Goal: Task Accomplishment & Management: Use online tool/utility

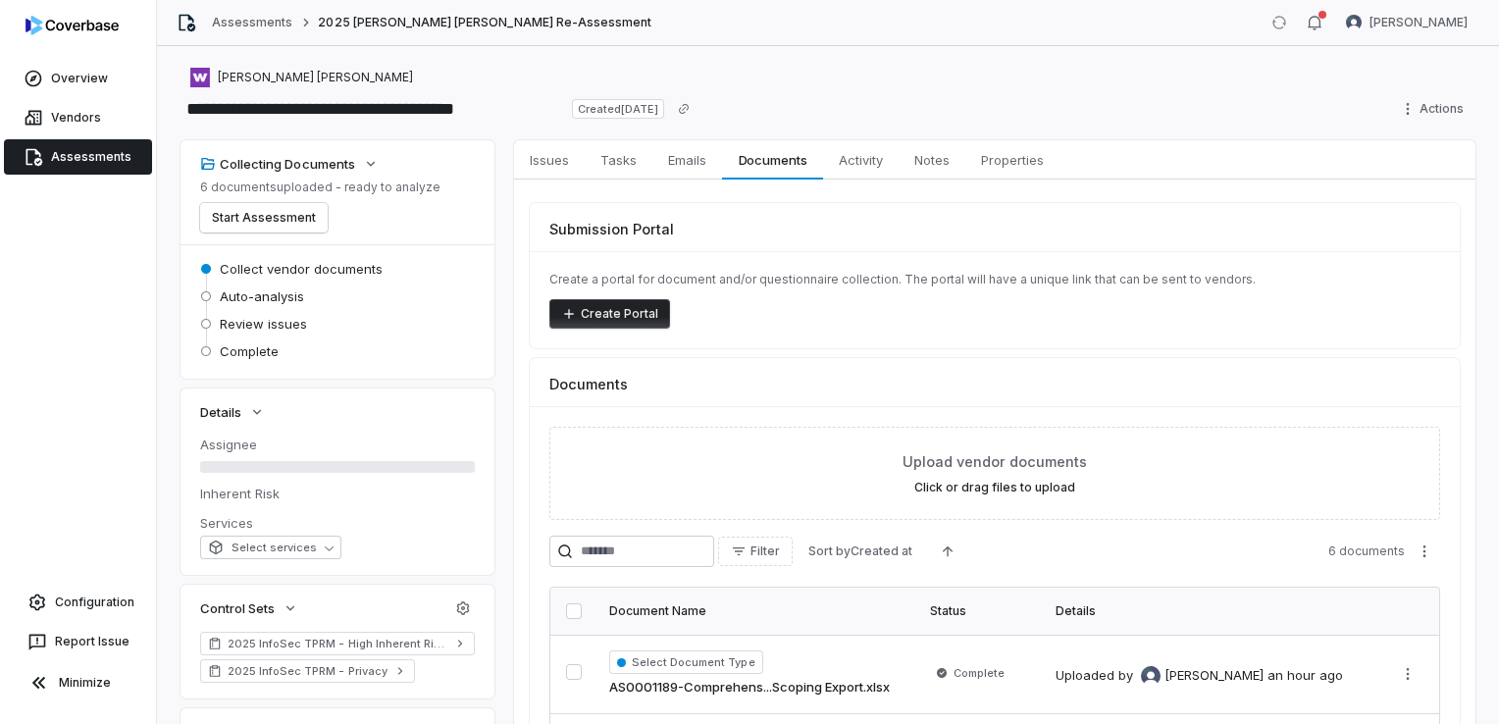
click at [72, 157] on link "Assessments" at bounding box center [78, 156] width 148 height 35
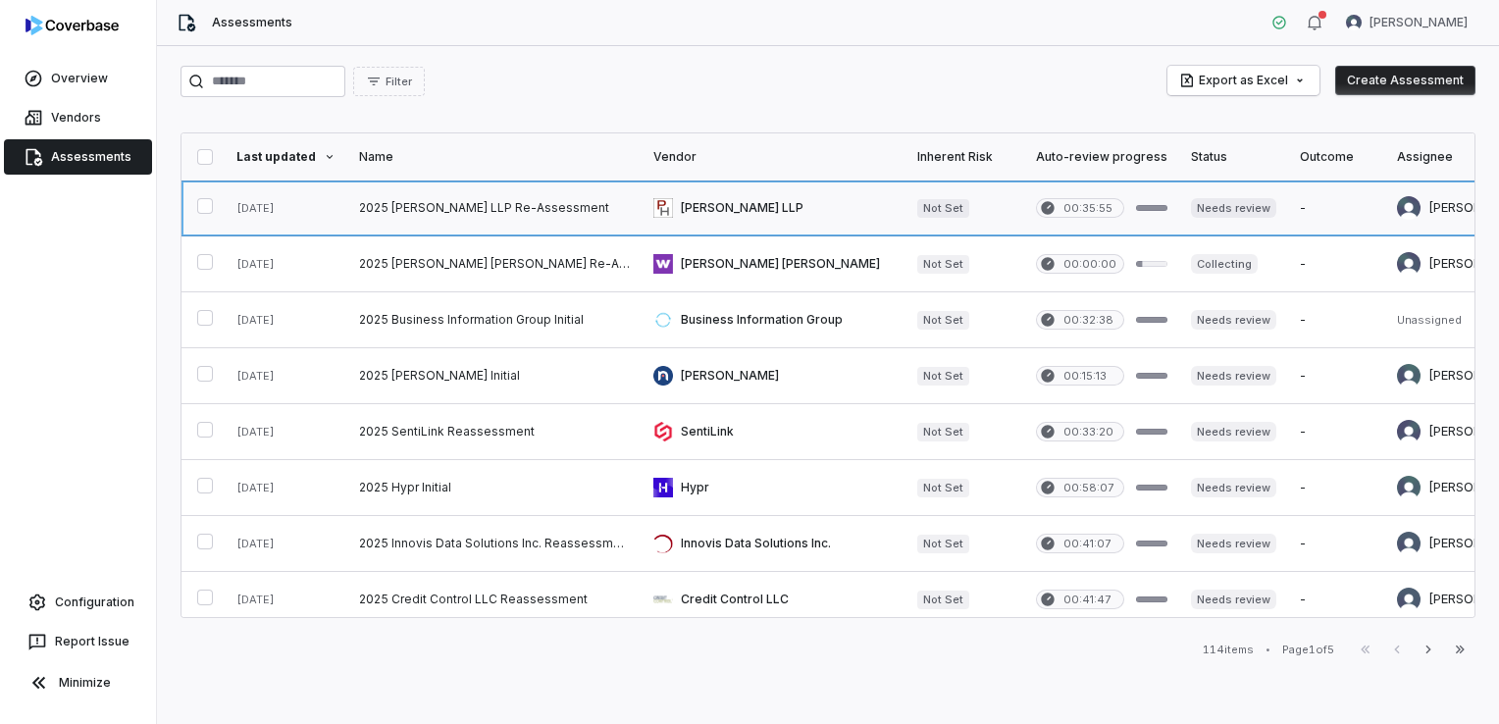
click at [800, 210] on link at bounding box center [773, 207] width 264 height 55
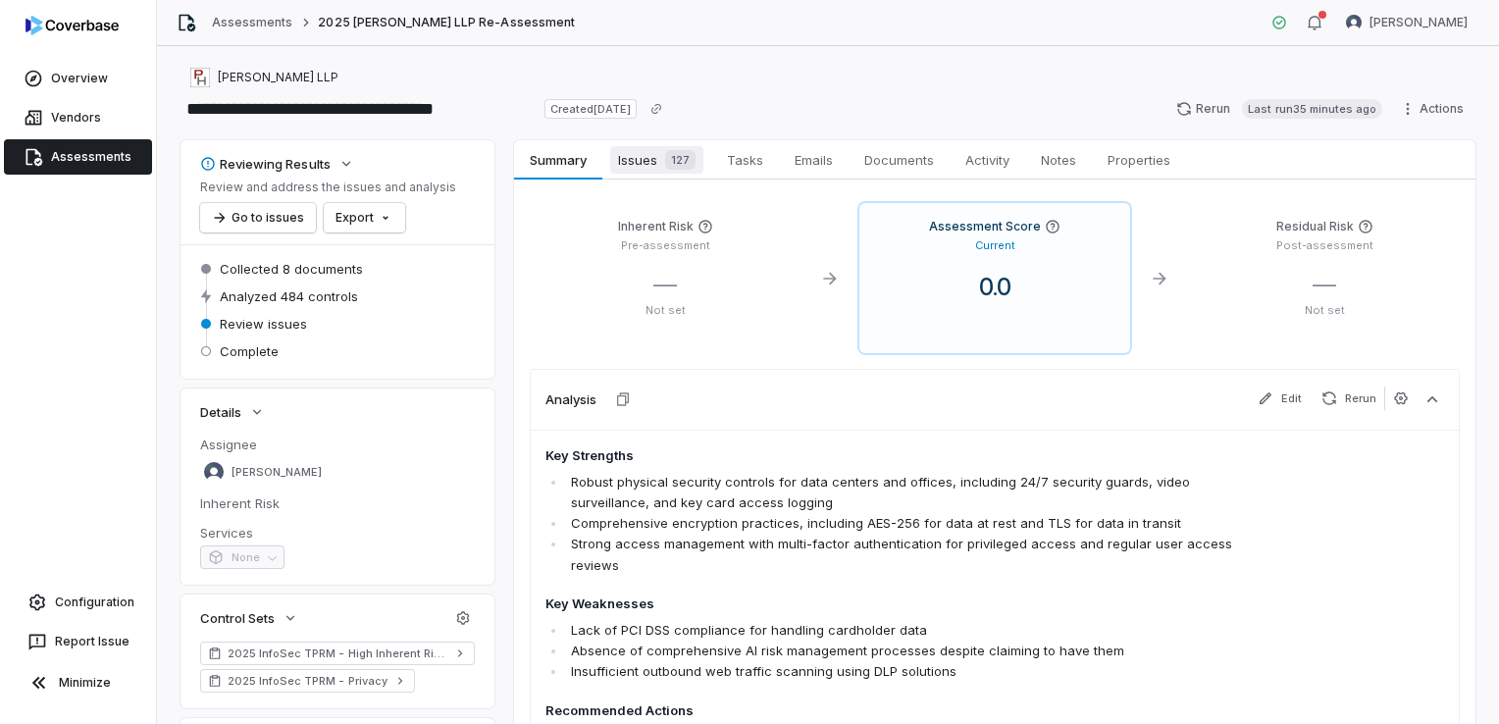
click at [652, 174] on link "Issues 127 Issues 127" at bounding box center [656, 159] width 109 height 39
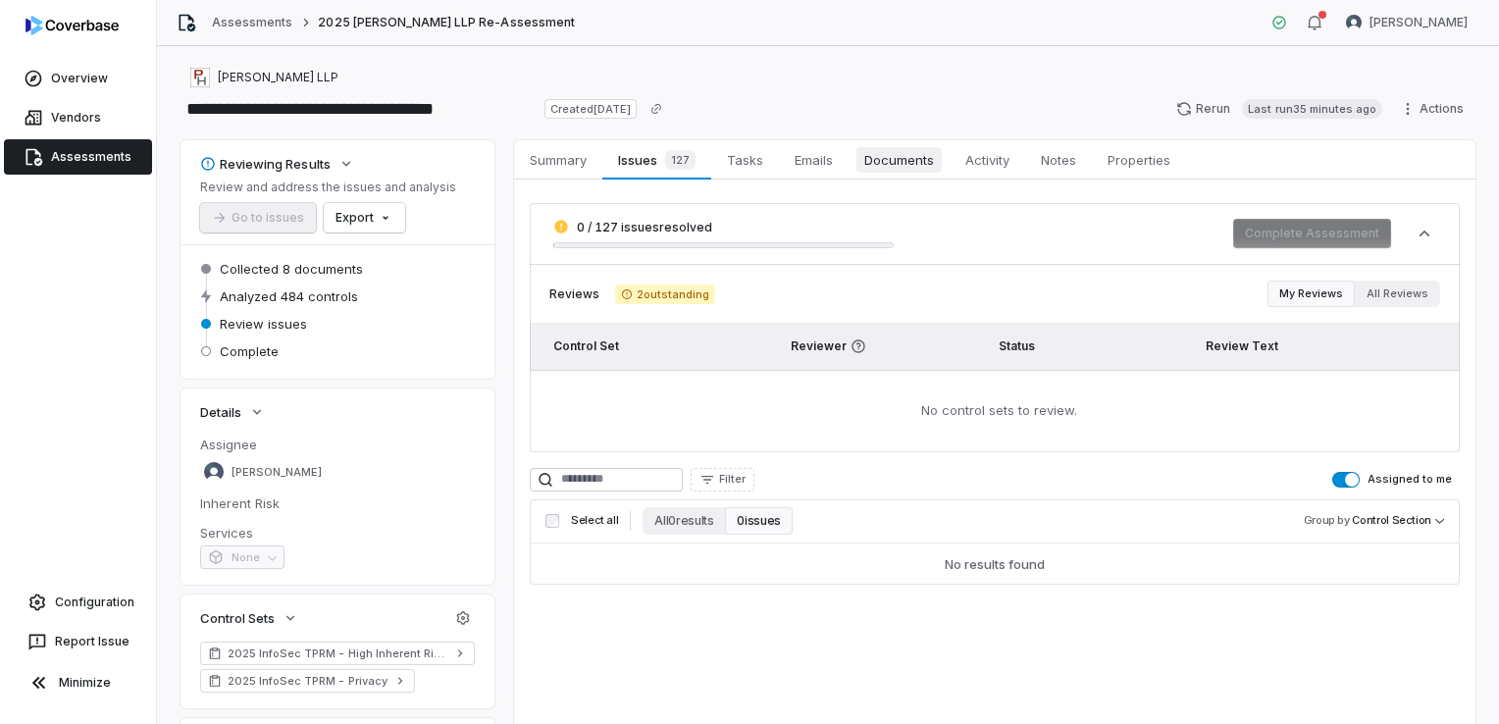
click at [863, 163] on span "Documents" at bounding box center [898, 159] width 85 height 25
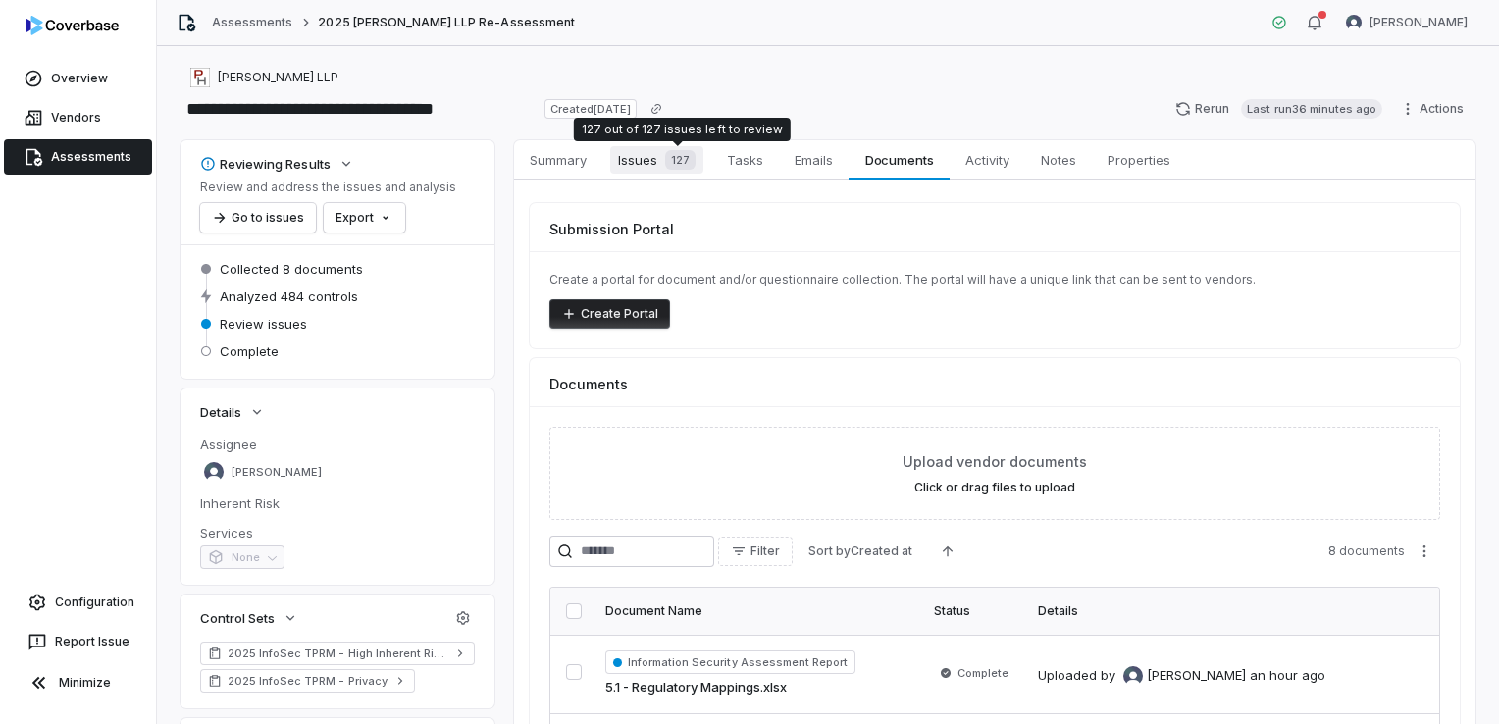
click at [651, 148] on span "Issues 127" at bounding box center [656, 159] width 93 height 27
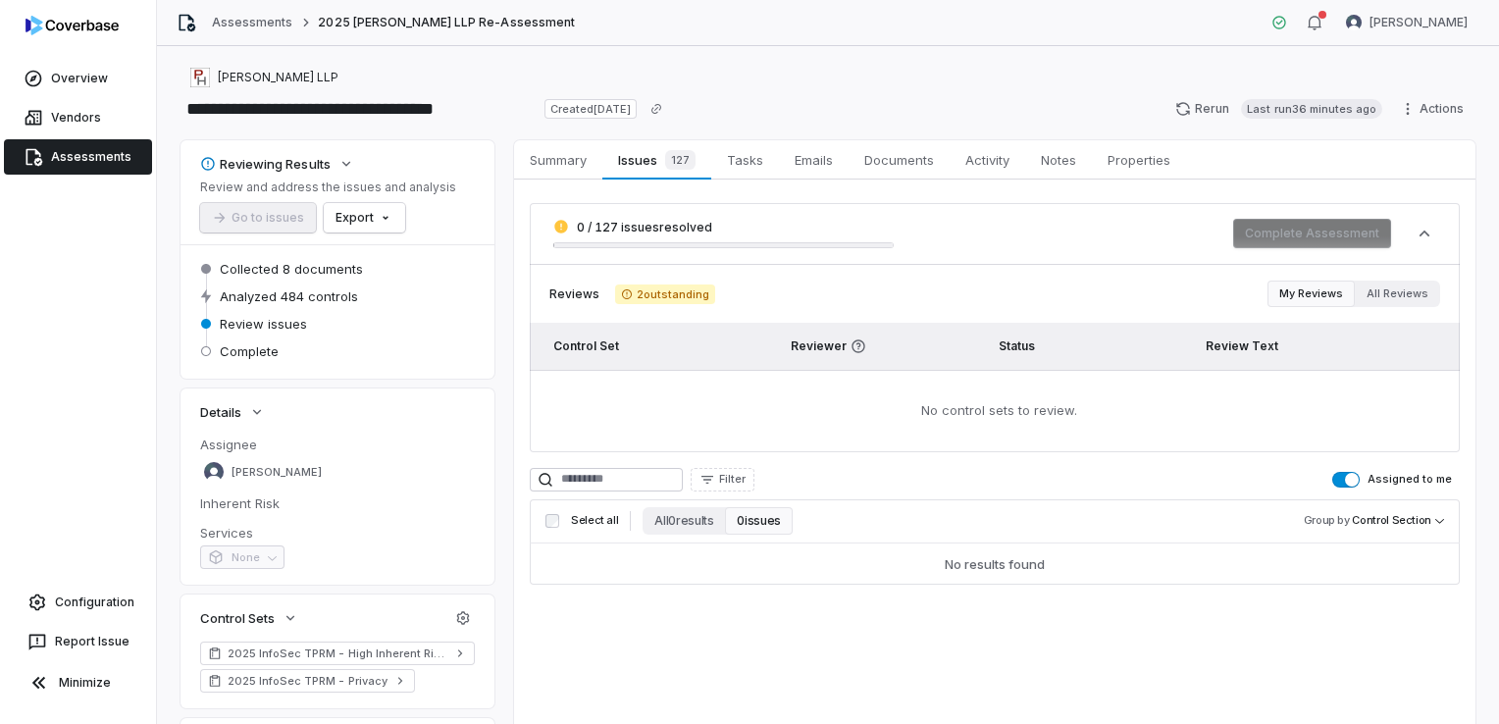
click at [668, 224] on span "0 / 127 issues resolved" at bounding box center [644, 227] width 135 height 15
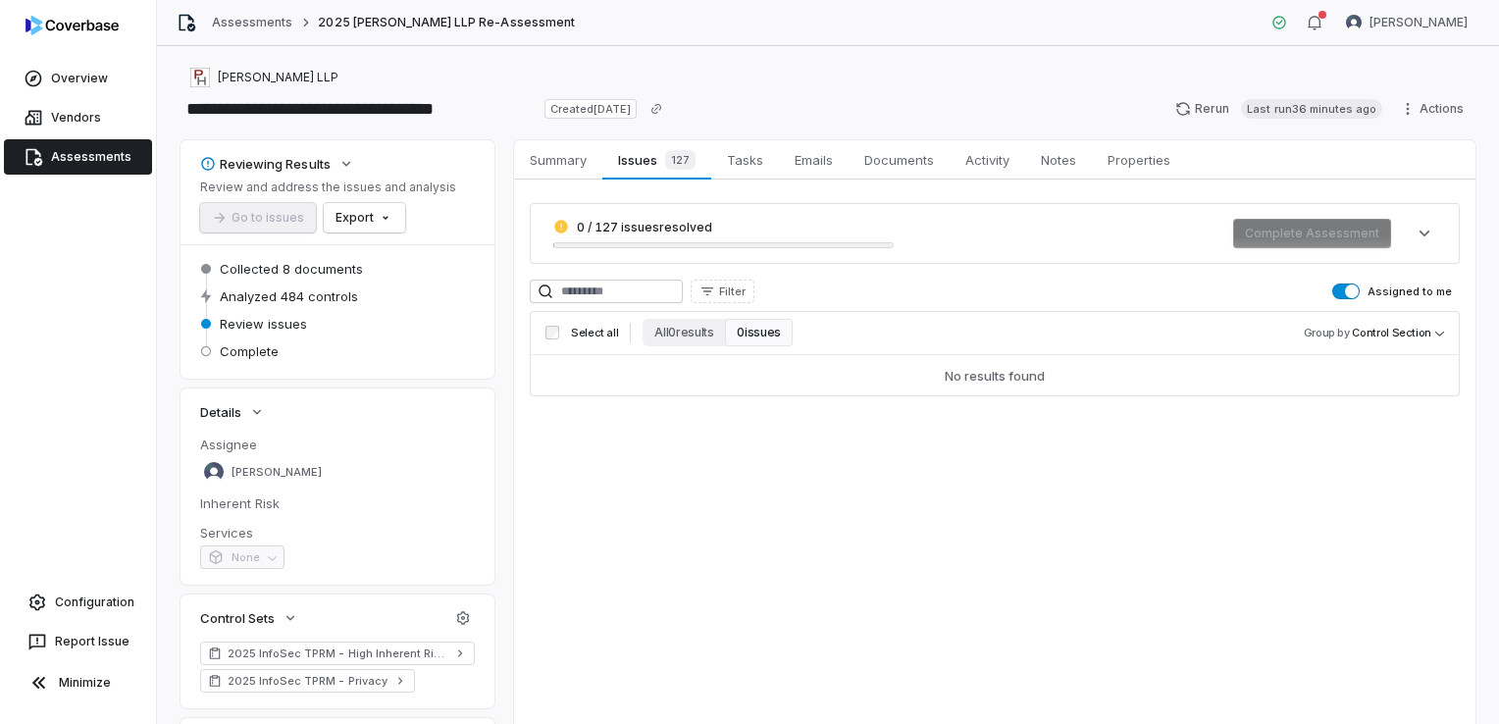
click at [668, 224] on span "0 / 127 issues resolved" at bounding box center [644, 227] width 135 height 15
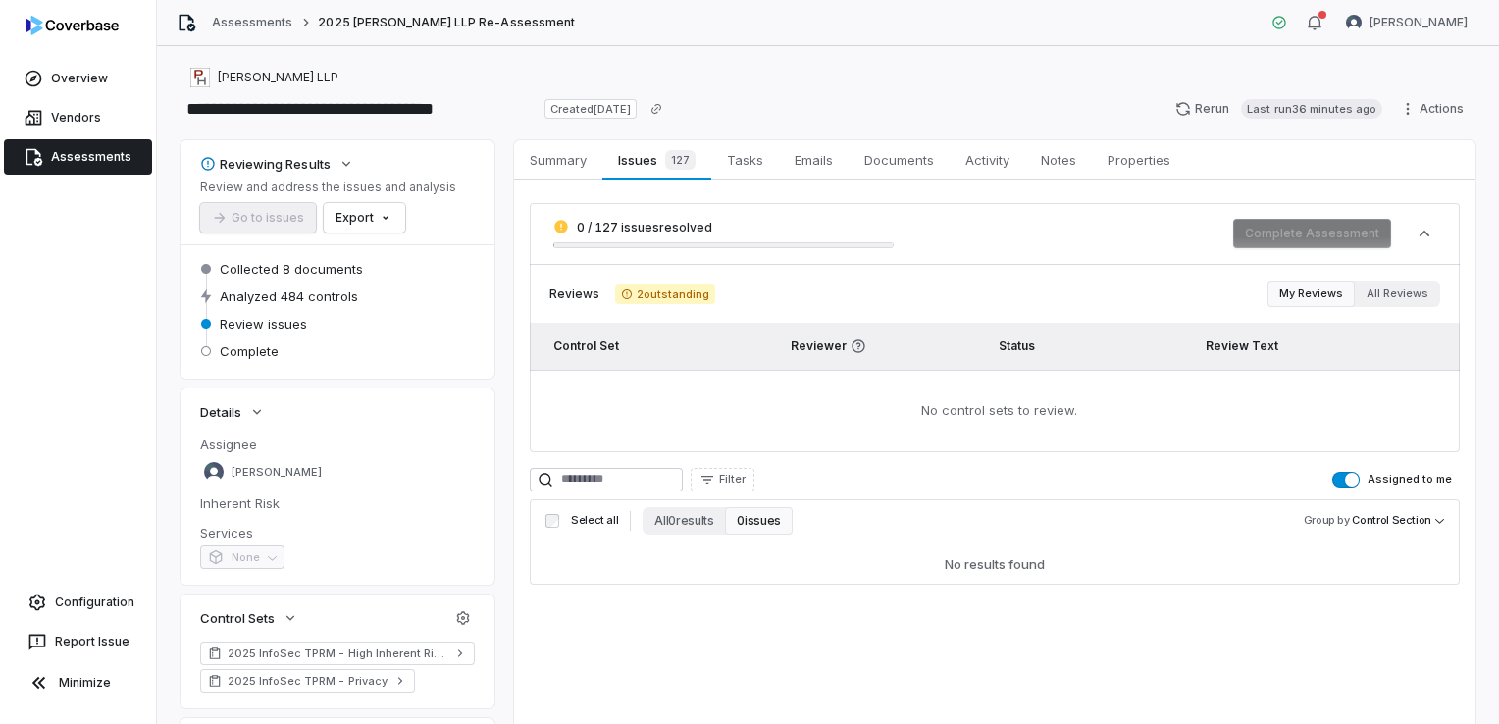
click at [667, 291] on span "2 outstanding" at bounding box center [665, 294] width 100 height 20
click at [535, 159] on span "Summary" at bounding box center [558, 159] width 73 height 25
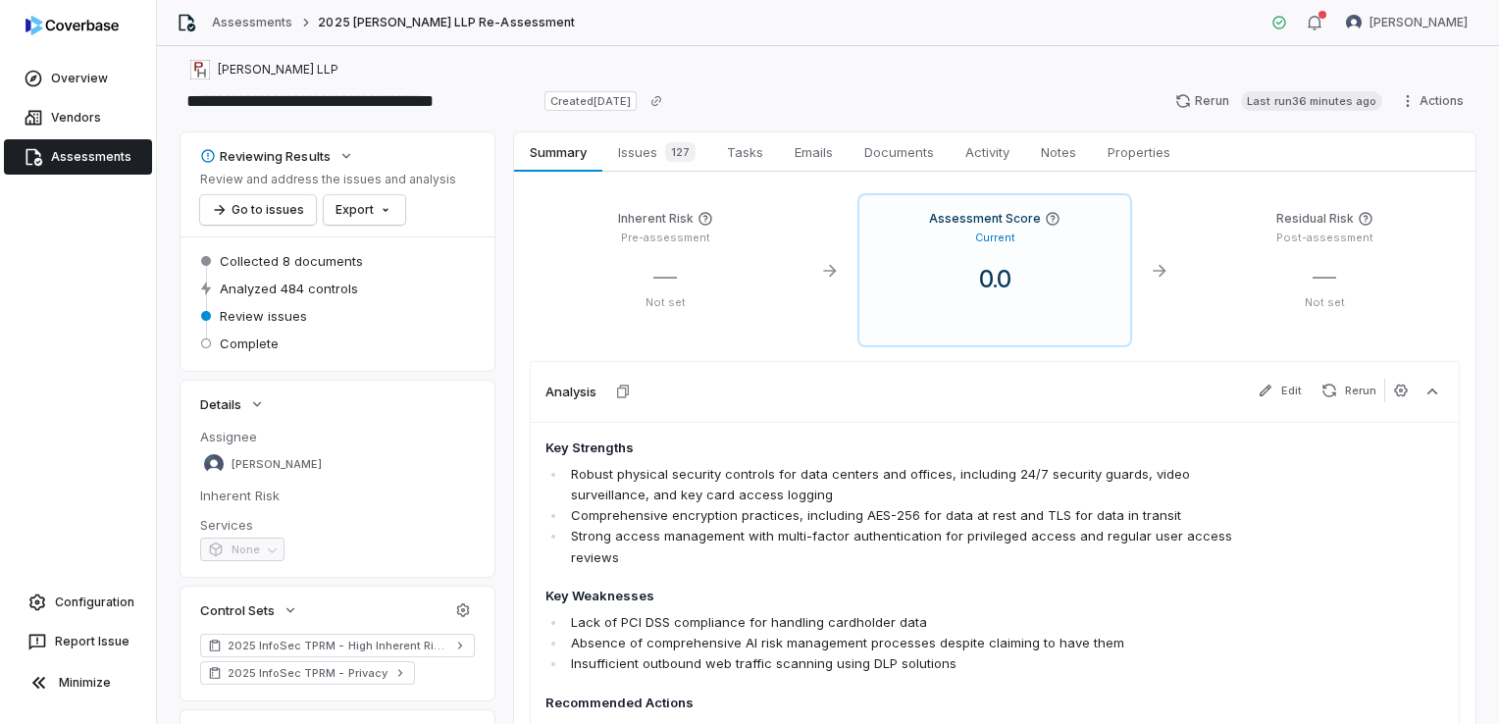
scroll to position [6, 0]
click at [667, 152] on span "127" at bounding box center [680, 154] width 30 height 20
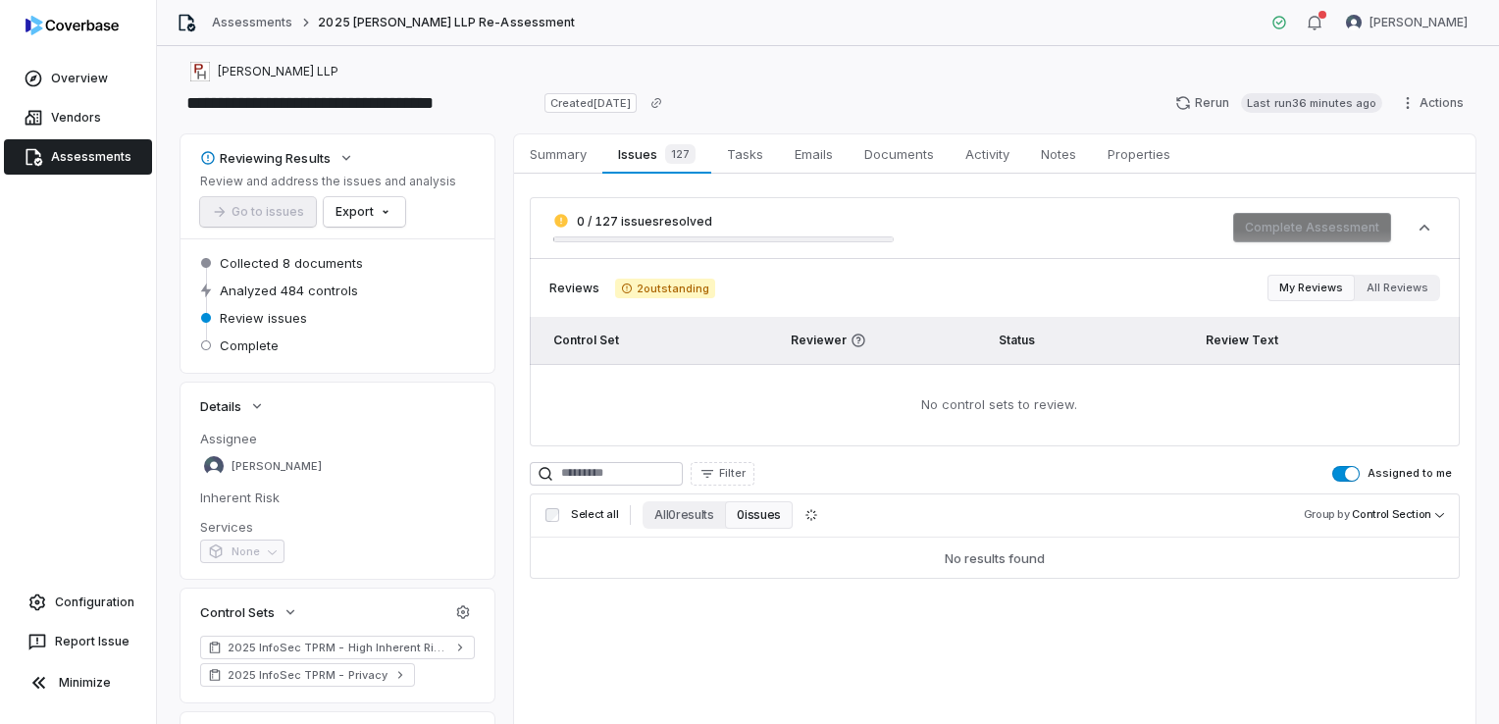
click at [612, 227] on span "0 / 127 issues resolved" at bounding box center [644, 221] width 135 height 15
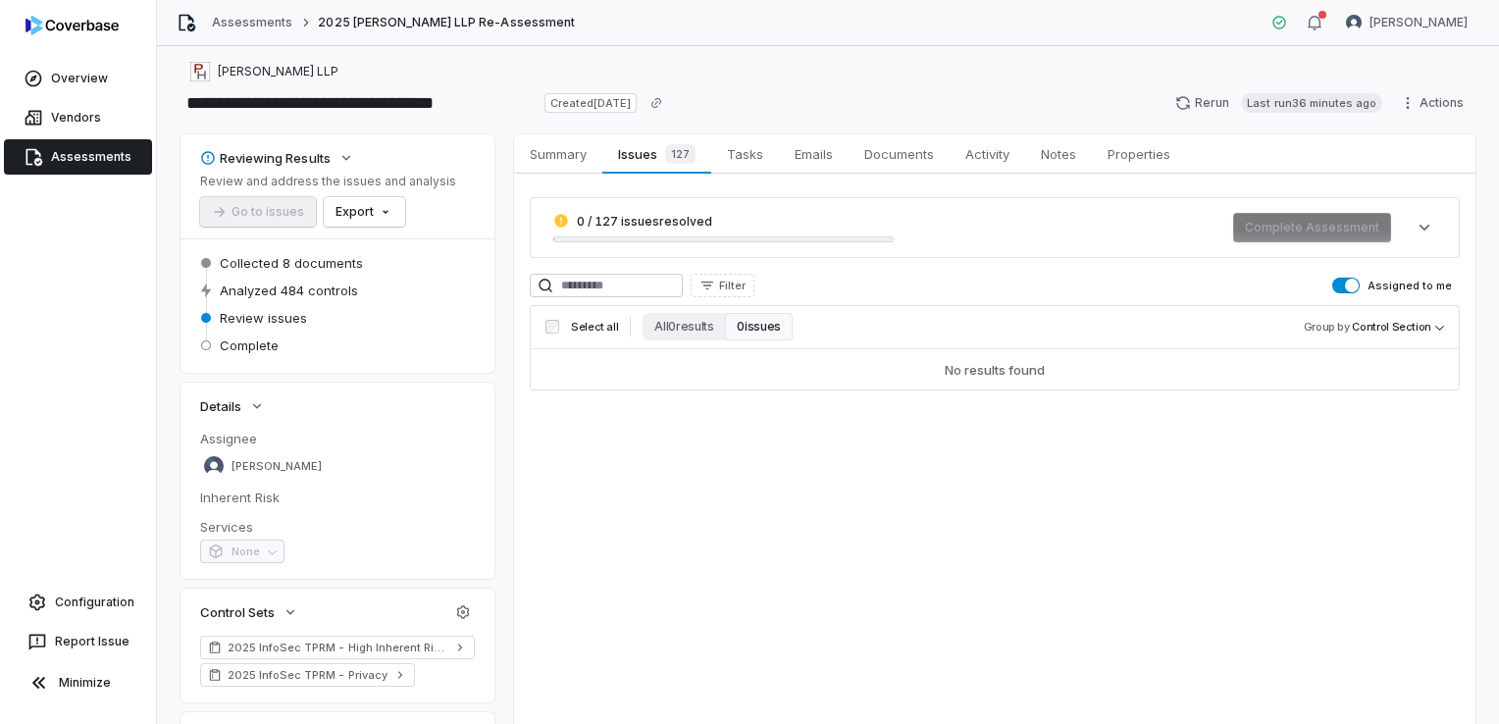
click at [612, 227] on span "0 / 127 issues resolved" at bounding box center [644, 221] width 135 height 15
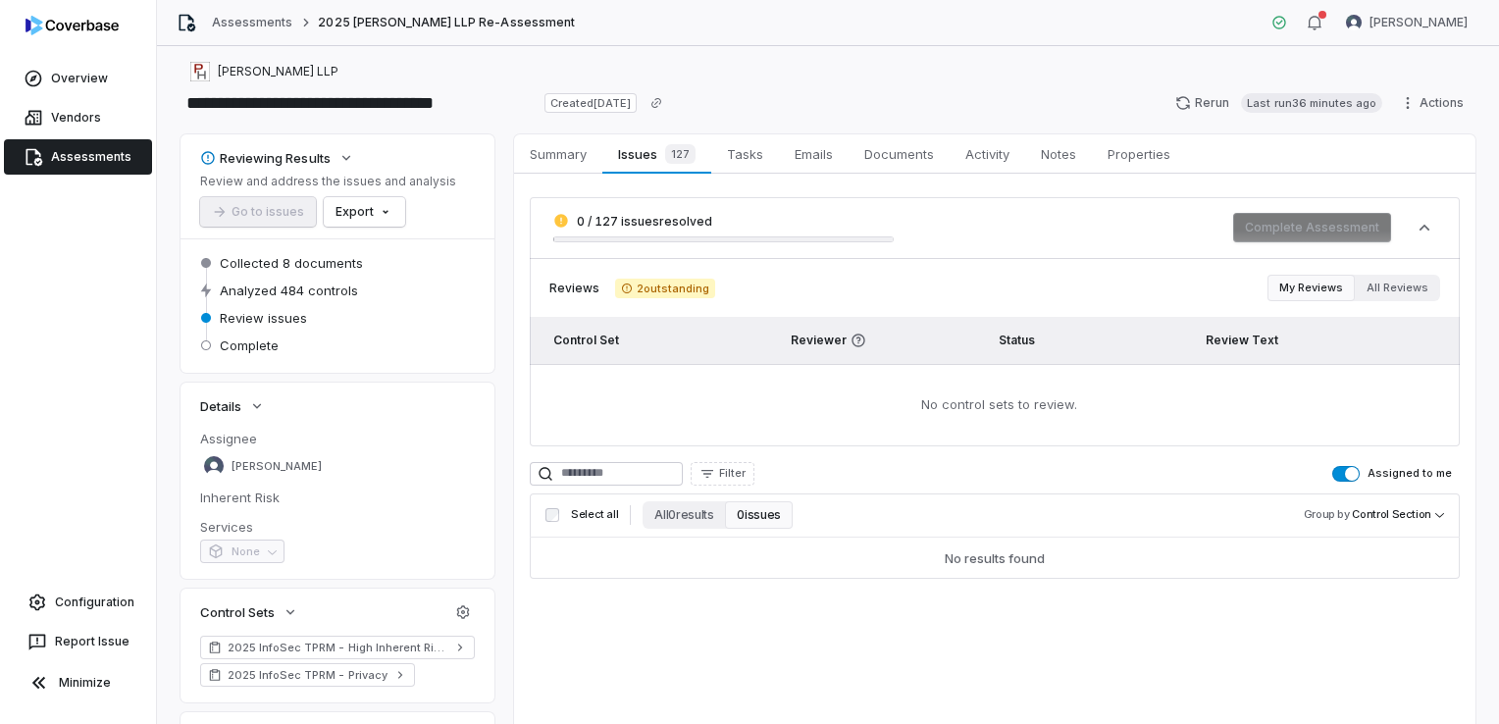
click at [771, 520] on button "0 issues" at bounding box center [758, 514] width 67 height 27
click at [903, 417] on td "No control sets to review." at bounding box center [995, 405] width 930 height 82
click at [639, 283] on span "2 outstanding" at bounding box center [665, 289] width 100 height 20
click at [634, 284] on span "2 outstanding" at bounding box center [665, 289] width 100 height 20
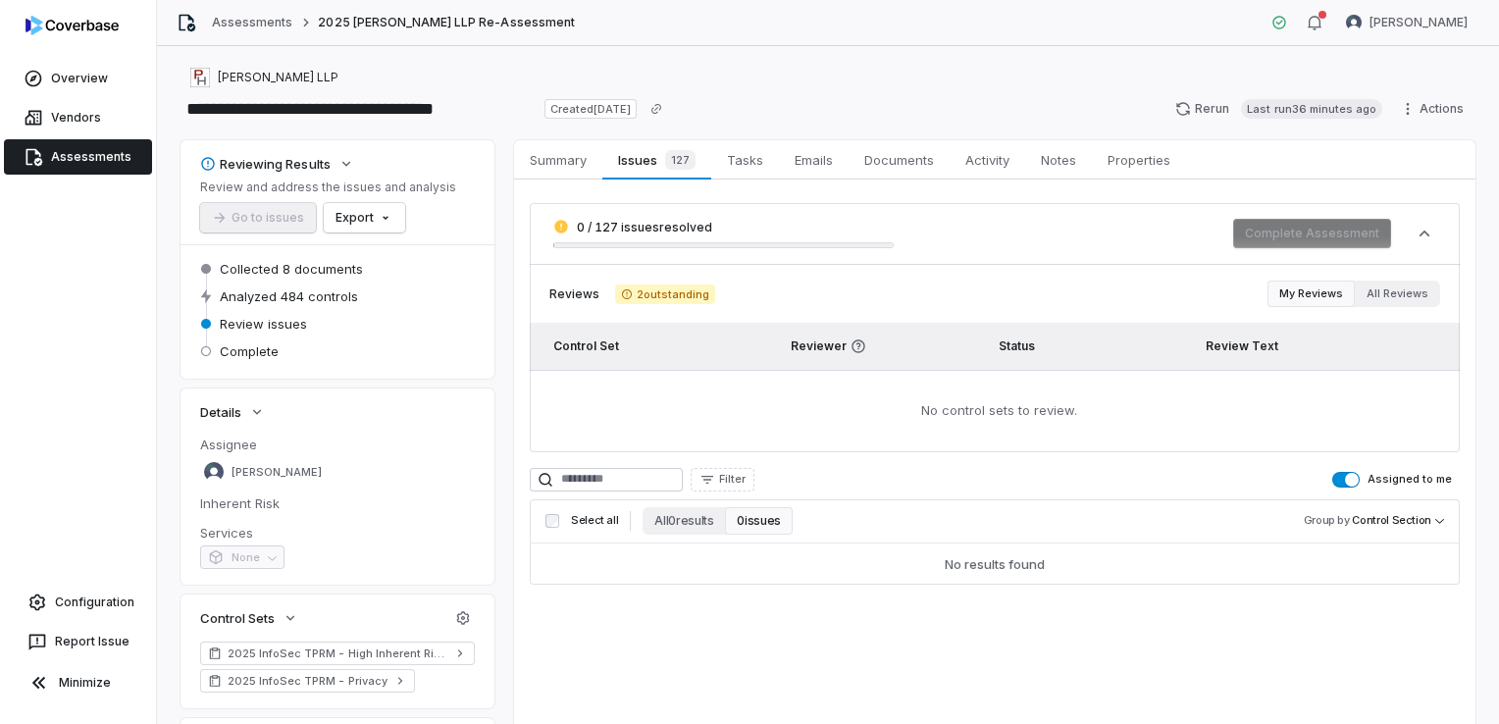
click at [124, 167] on link "Assessments" at bounding box center [78, 156] width 148 height 35
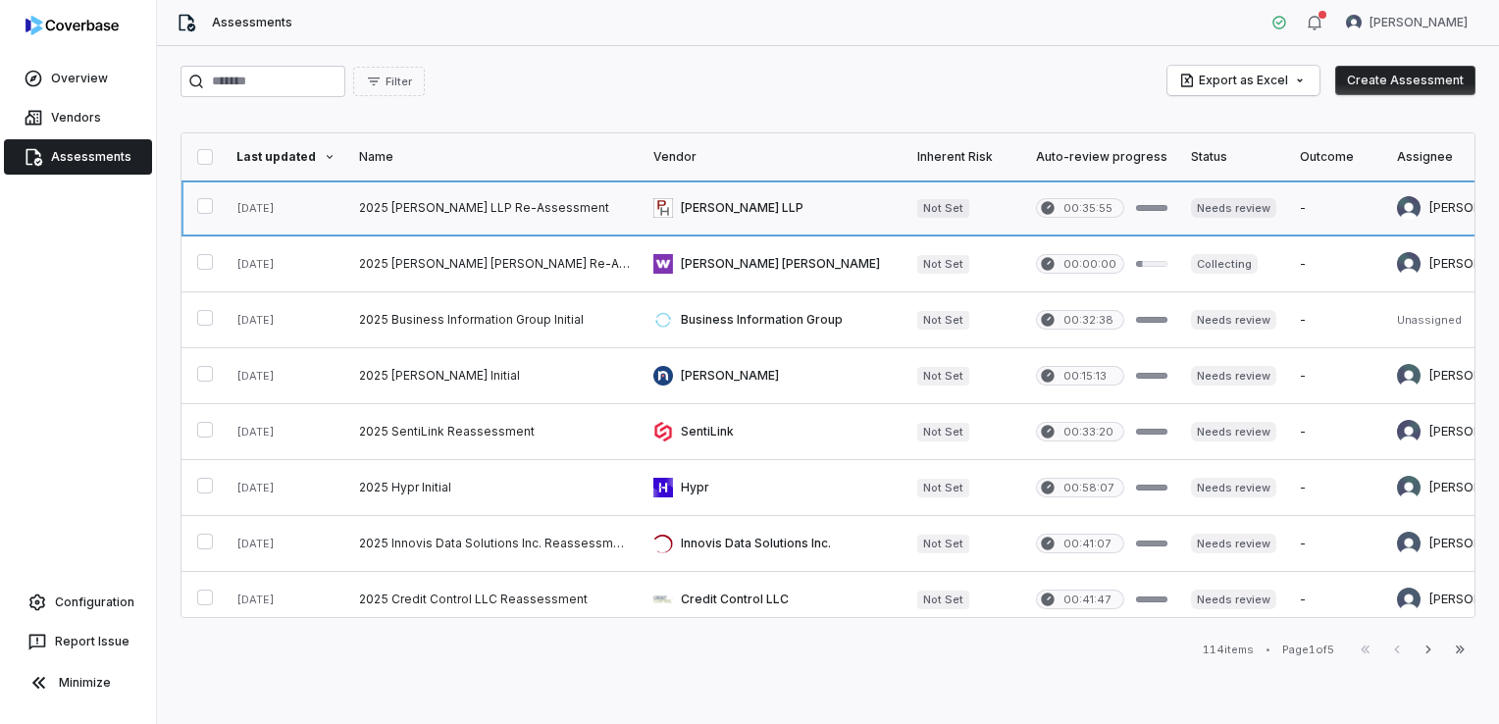
click at [1234, 207] on link at bounding box center [1233, 207] width 109 height 55
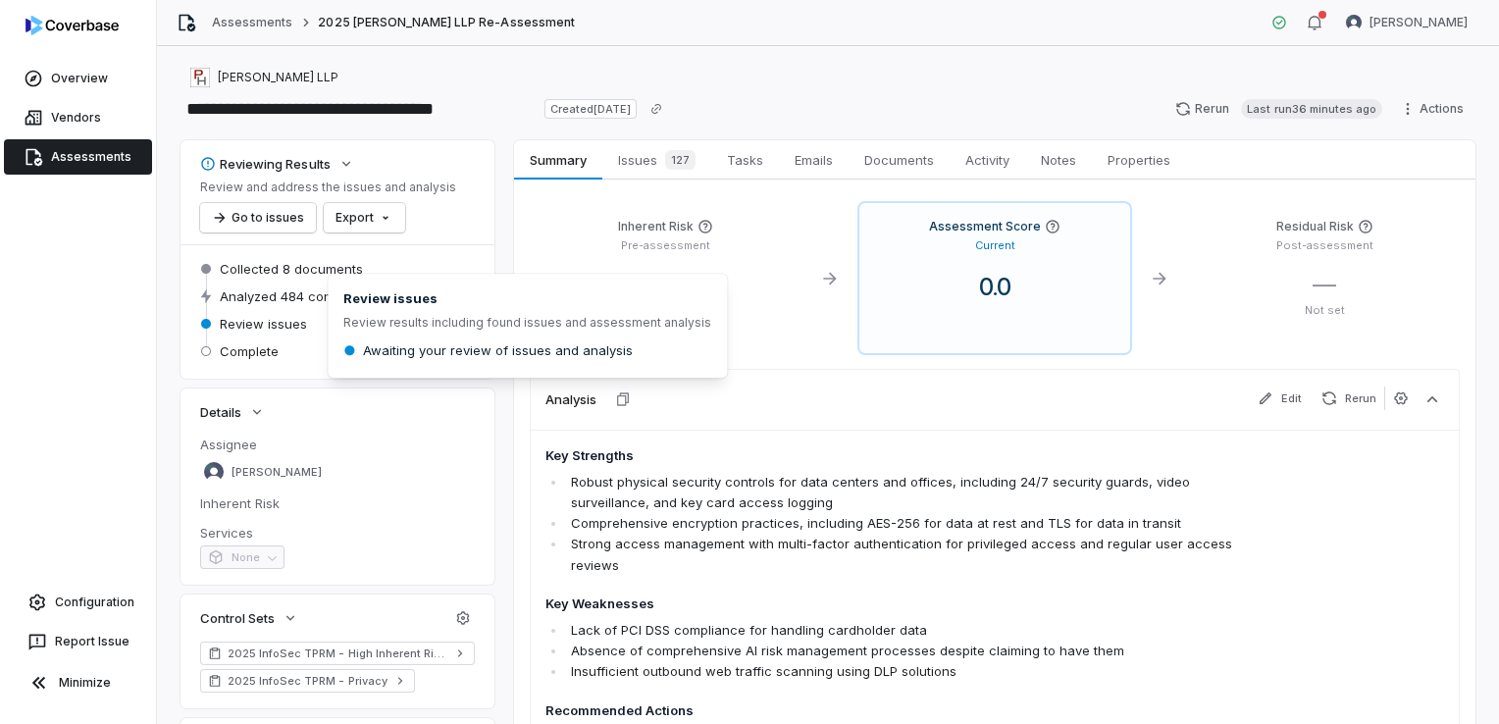
click at [297, 319] on span "Review issues" at bounding box center [263, 324] width 87 height 18
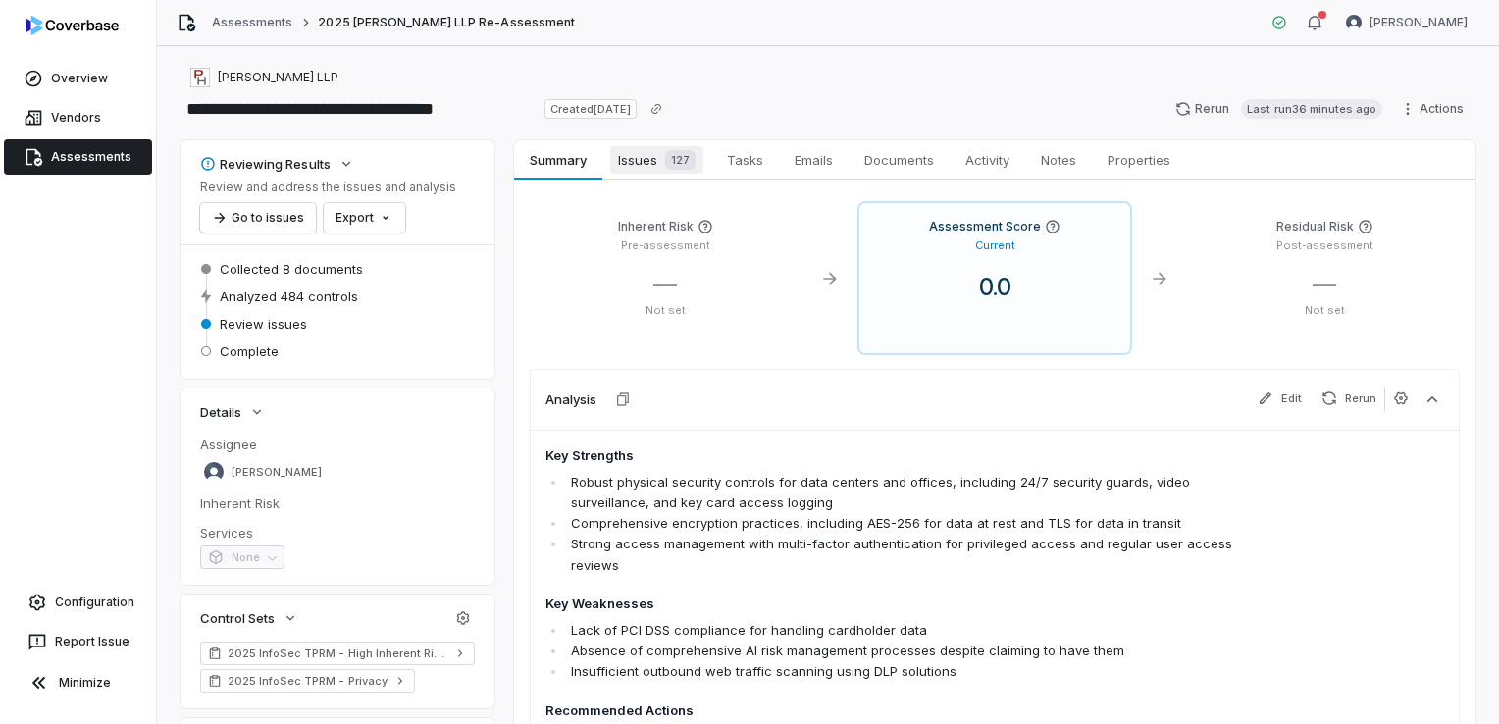
click at [675, 158] on span "127" at bounding box center [680, 160] width 30 height 20
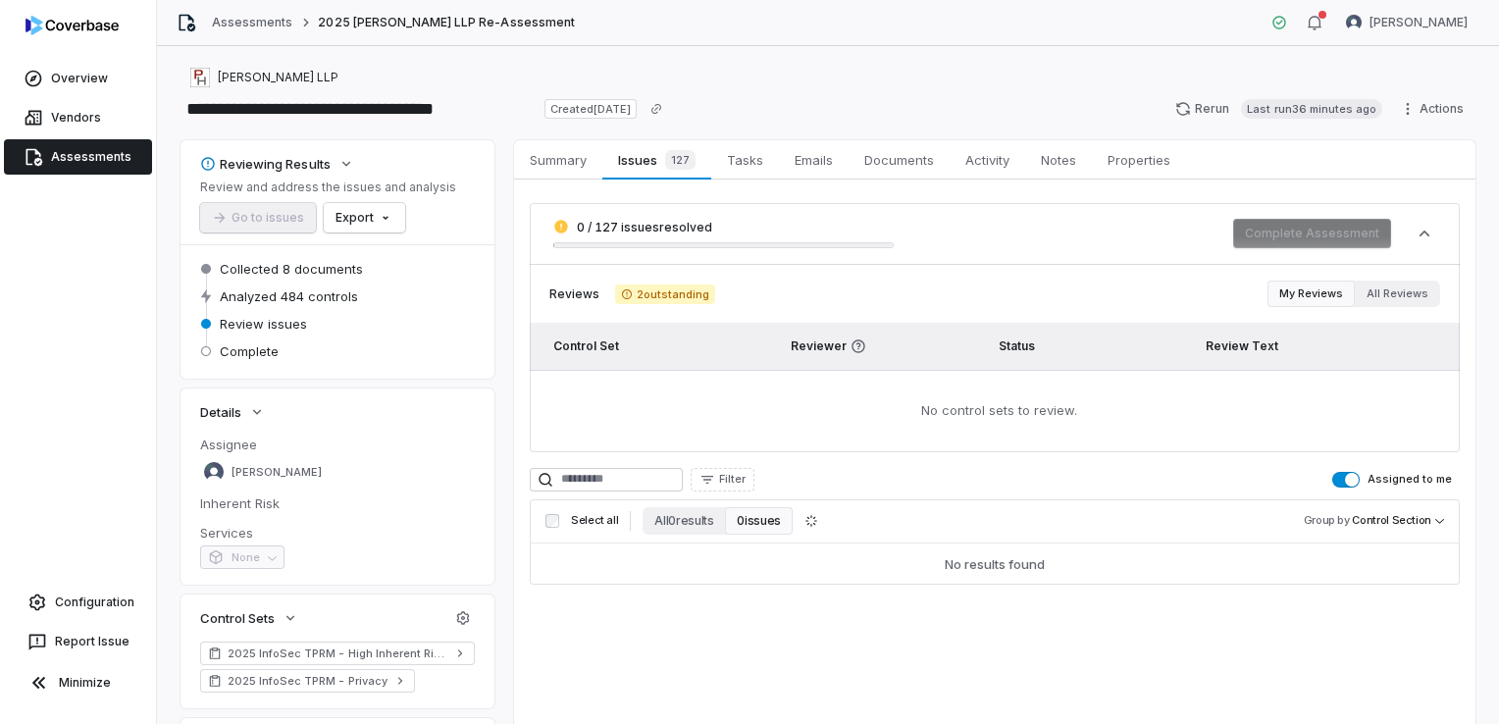
click at [739, 249] on div "0 / 127 issues resolved Complete Assessment" at bounding box center [995, 233] width 930 height 61
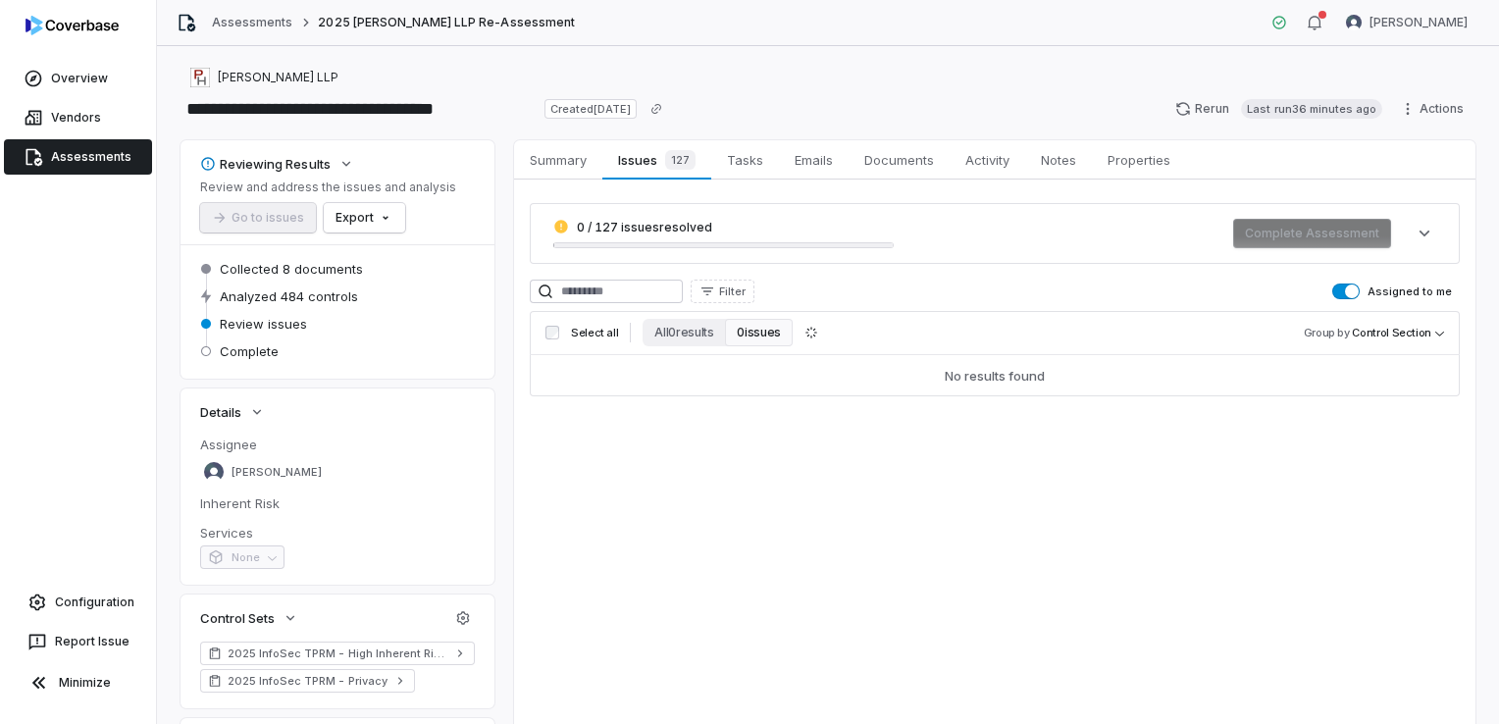
click at [747, 241] on div "0 / 127 issues resolved" at bounding box center [723, 233] width 340 height 29
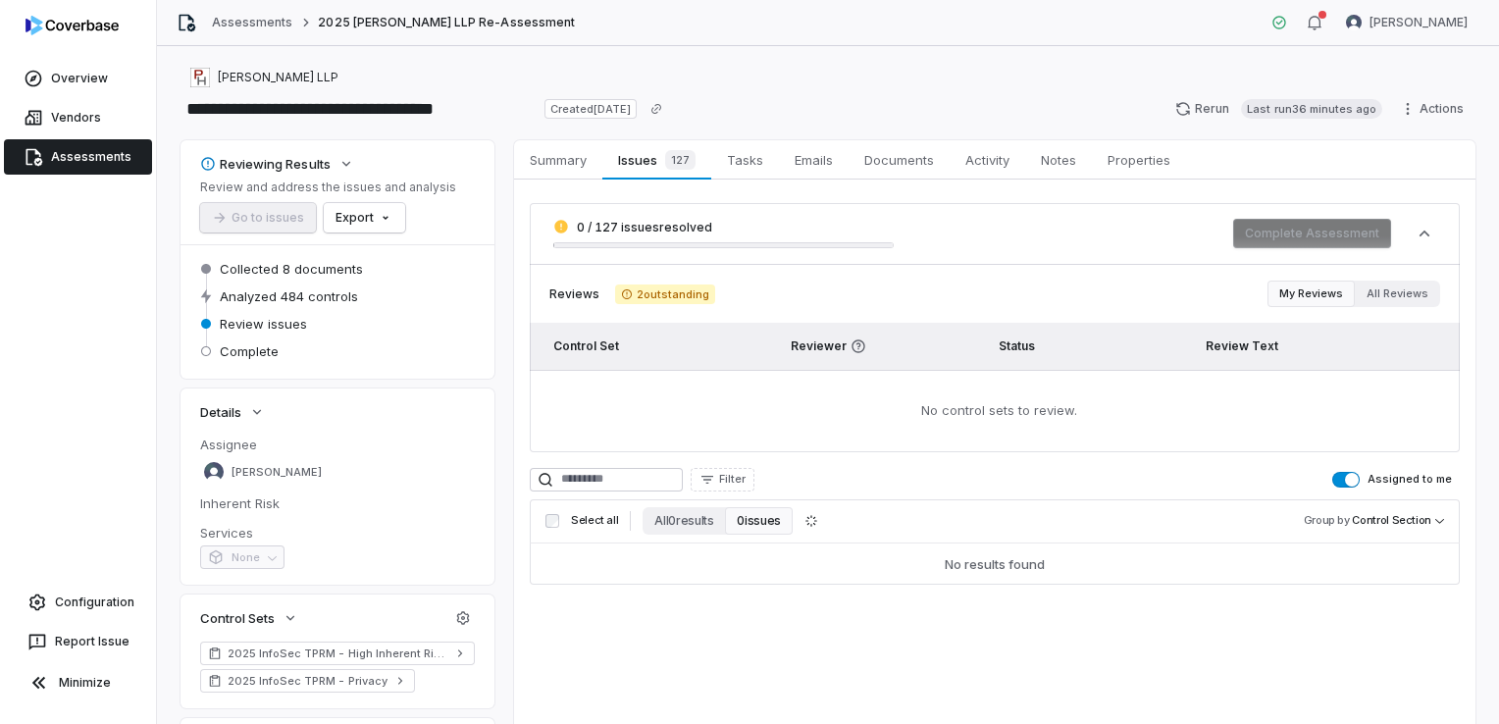
click at [1318, 235] on span "Complete Assessment" at bounding box center [1312, 233] width 158 height 16
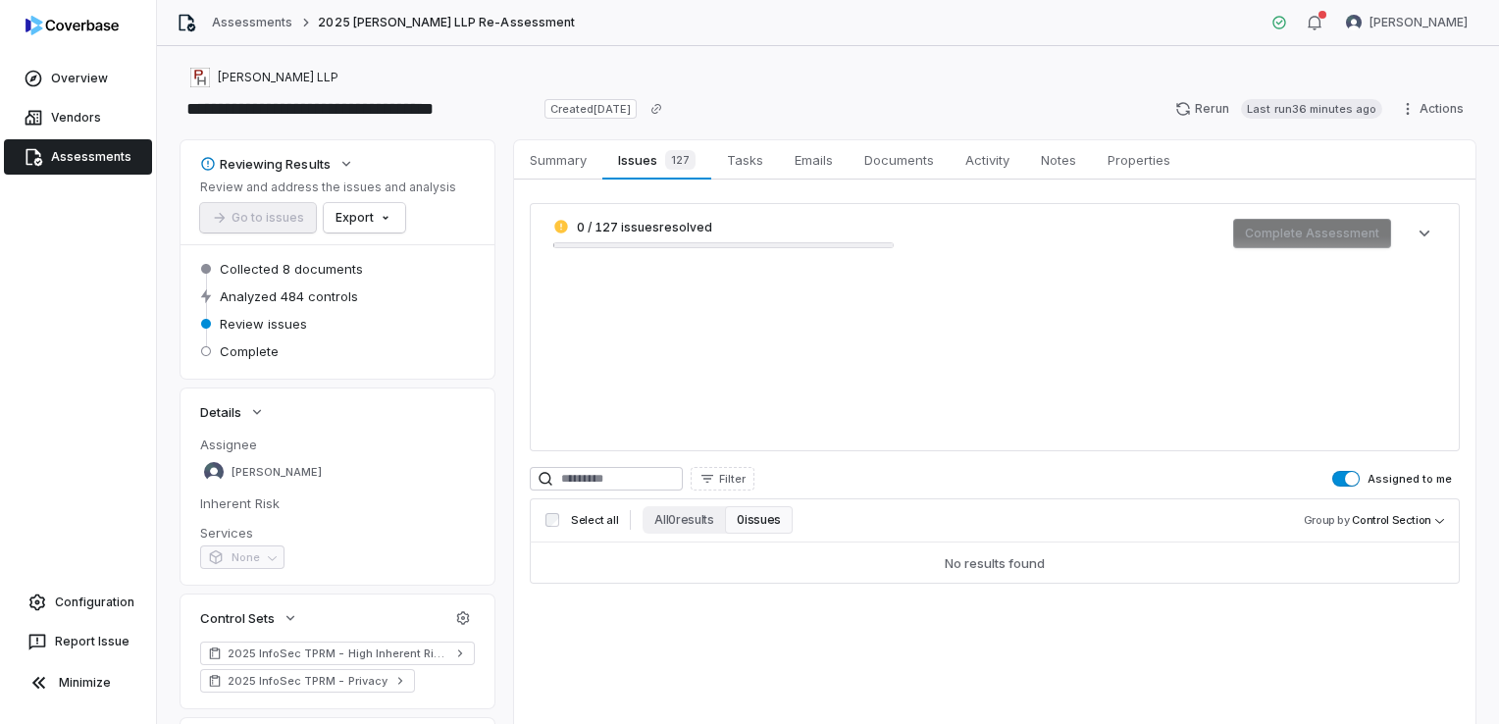
click at [1318, 235] on span "Complete Assessment" at bounding box center [1312, 233] width 158 height 16
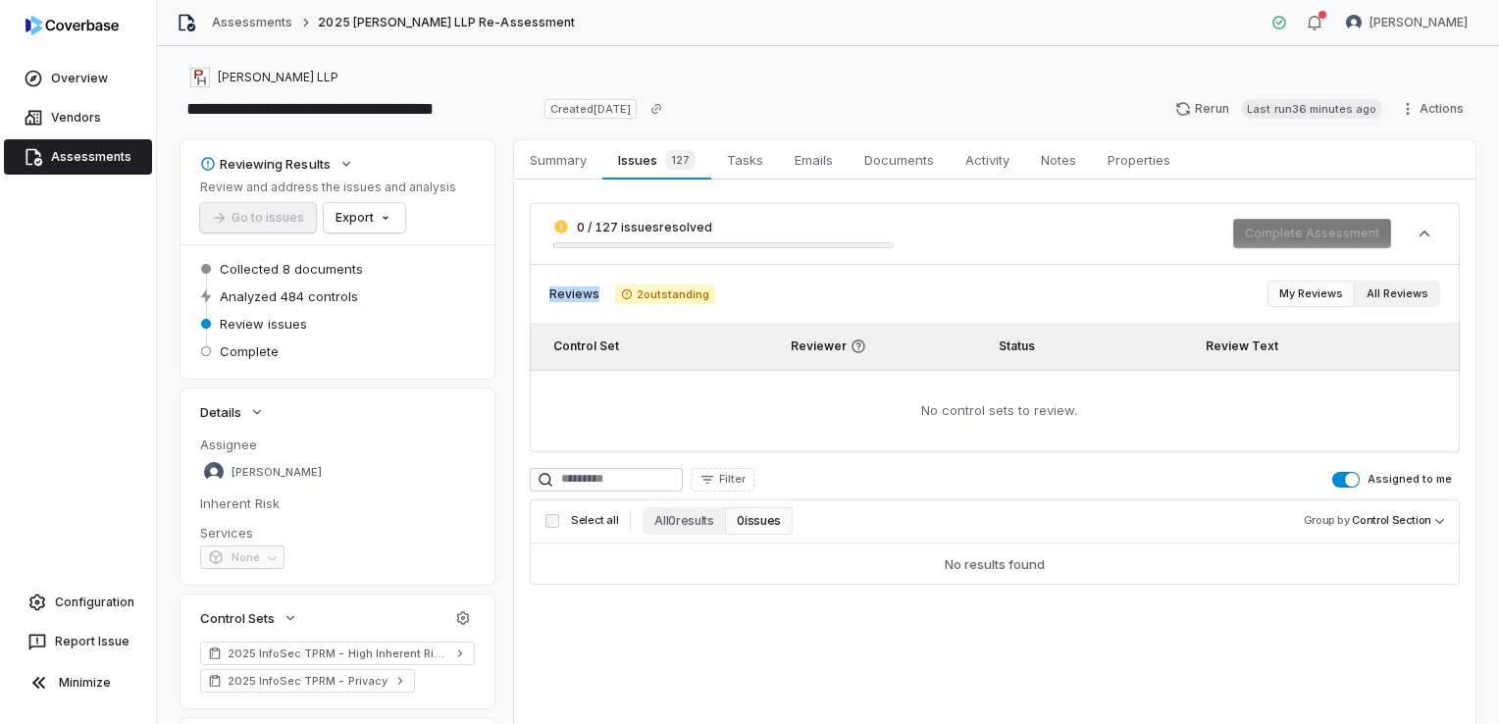
drag, startPoint x: 1318, startPoint y: 235, endPoint x: 1393, endPoint y: 292, distance: 93.8
click at [1393, 292] on button "All Reviews" at bounding box center [1396, 293] width 85 height 26
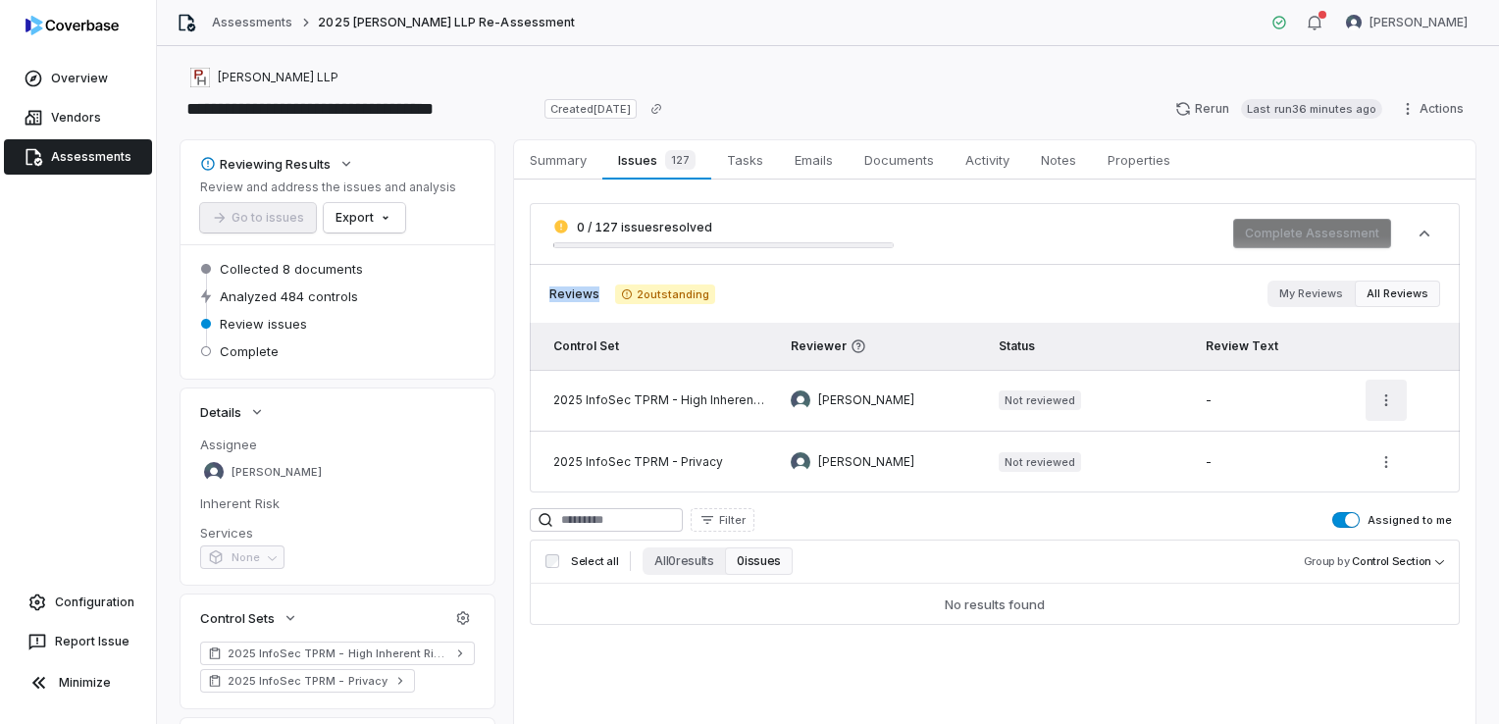
click at [1375, 394] on html "**********" at bounding box center [749, 362] width 1499 height 724
click at [1118, 304] on html "**********" at bounding box center [749, 362] width 1499 height 724
click at [1375, 400] on html "**********" at bounding box center [749, 362] width 1499 height 724
click at [1328, 438] on div "Review" at bounding box center [1327, 447] width 126 height 31
click at [1162, 334] on th "Status" at bounding box center [1091, 346] width 208 height 47
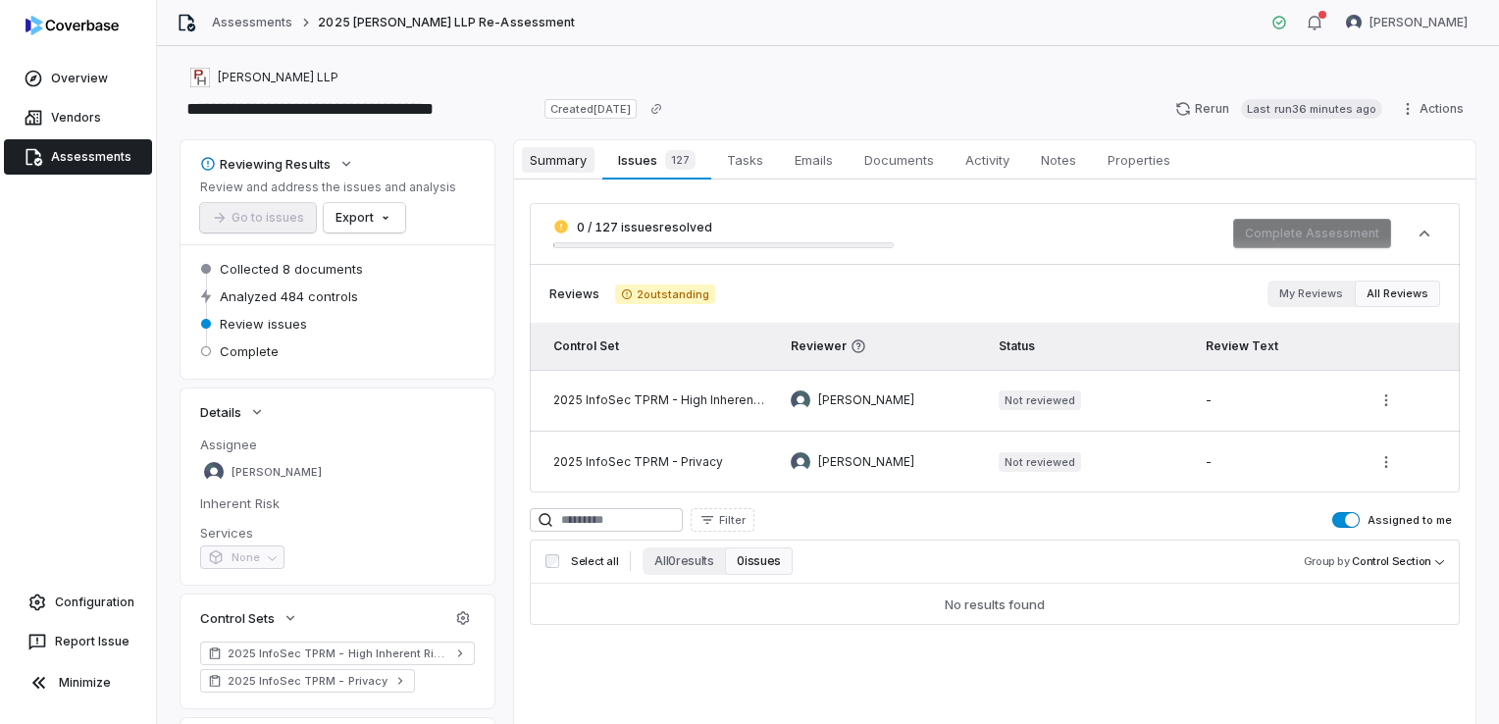
click at [565, 153] on span "Summary" at bounding box center [558, 159] width 73 height 25
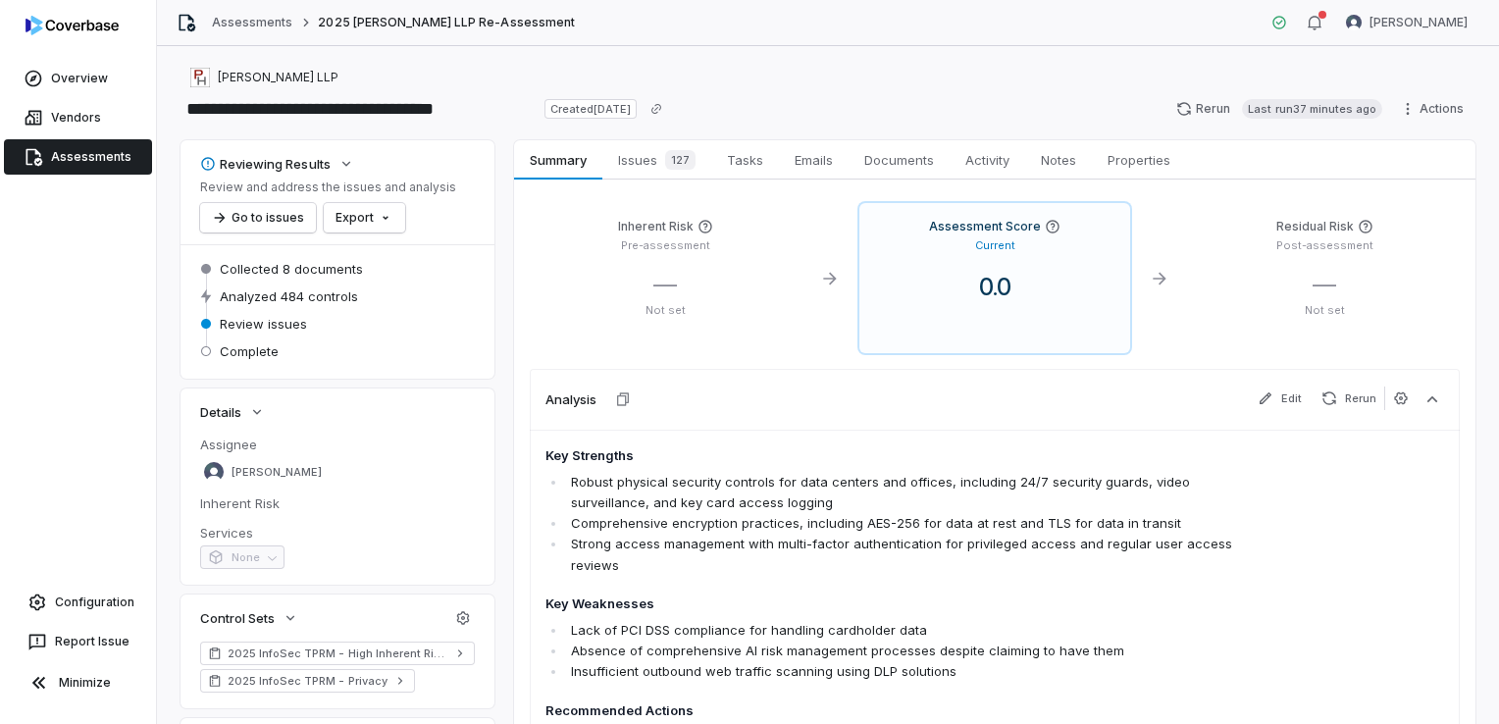
click at [65, 162] on link "Assessments" at bounding box center [78, 156] width 148 height 35
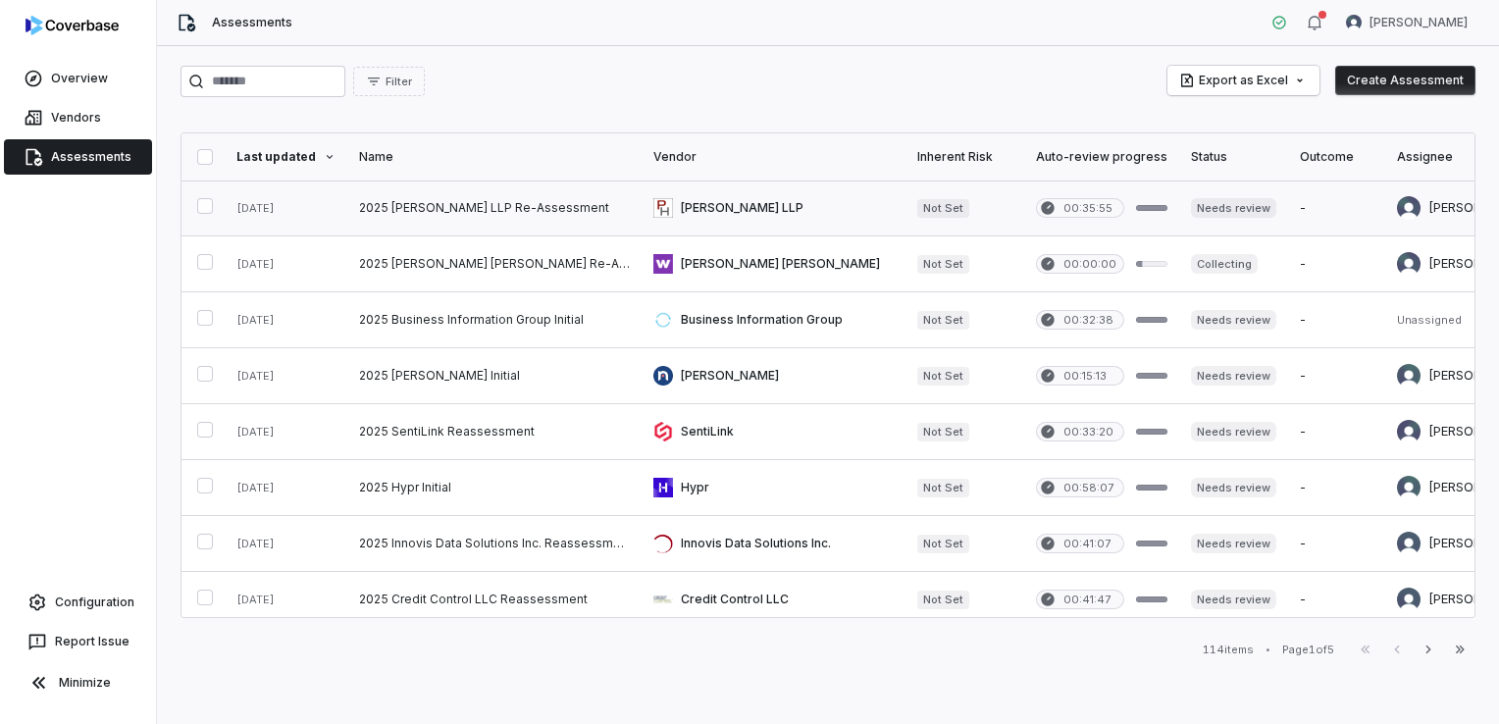
click at [1196, 203] on link at bounding box center [1233, 207] width 109 height 55
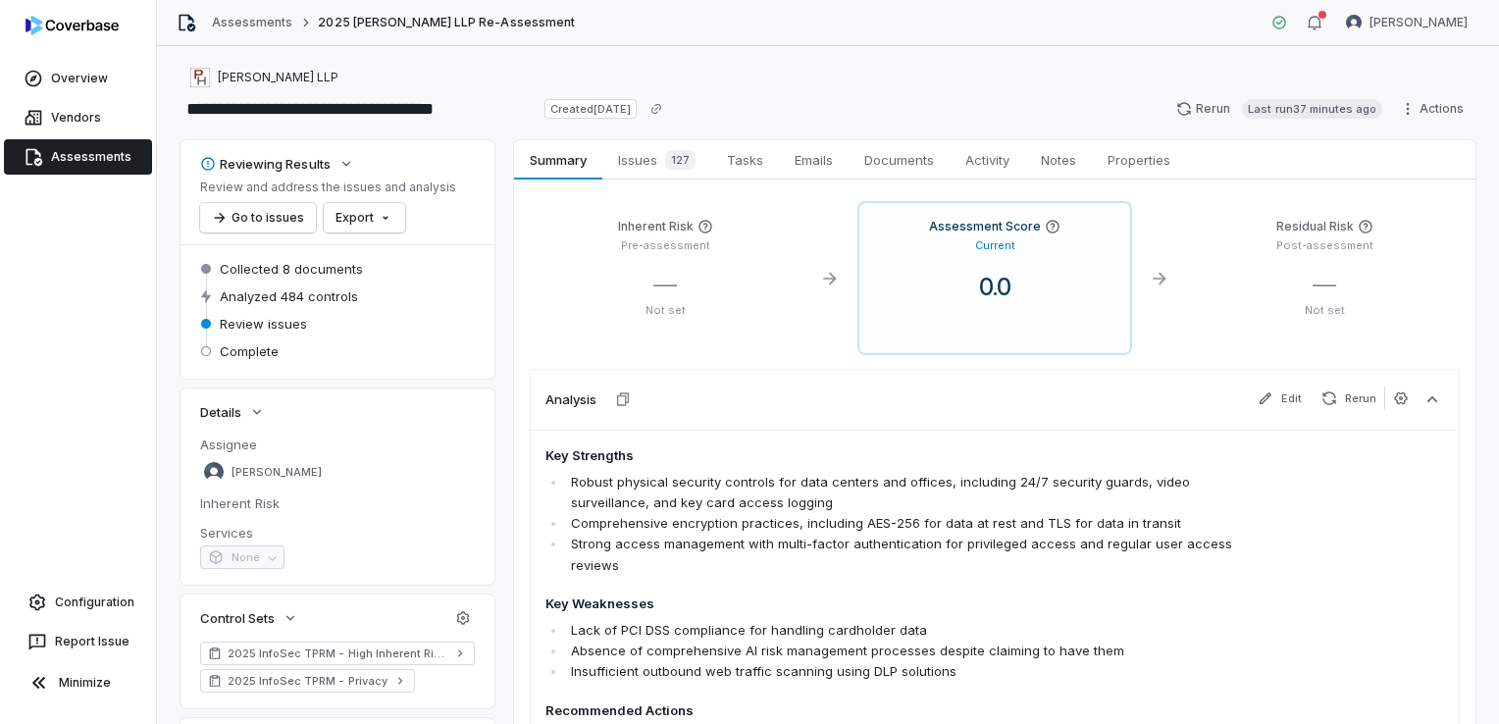
click at [110, 155] on link "Assessments" at bounding box center [78, 156] width 148 height 35
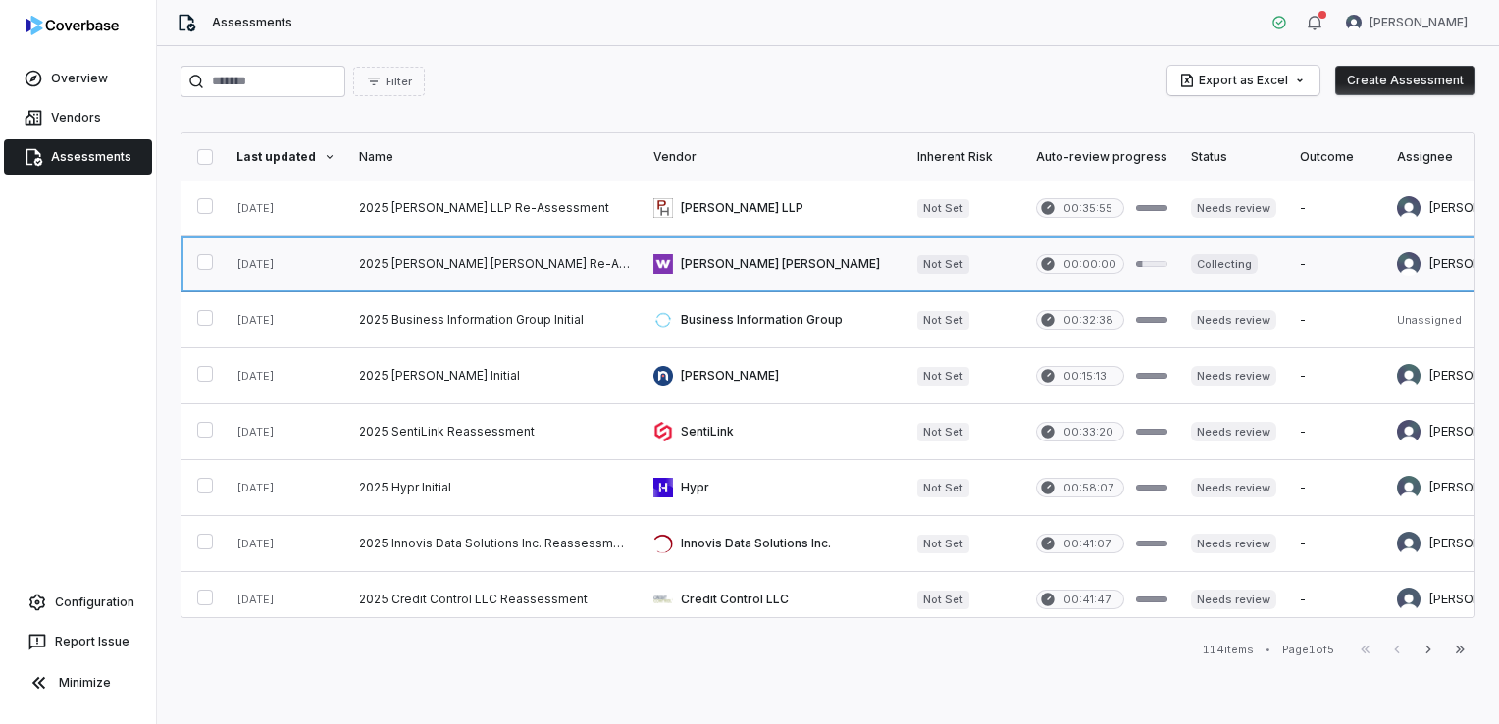
click at [1190, 265] on link at bounding box center [1233, 263] width 109 height 55
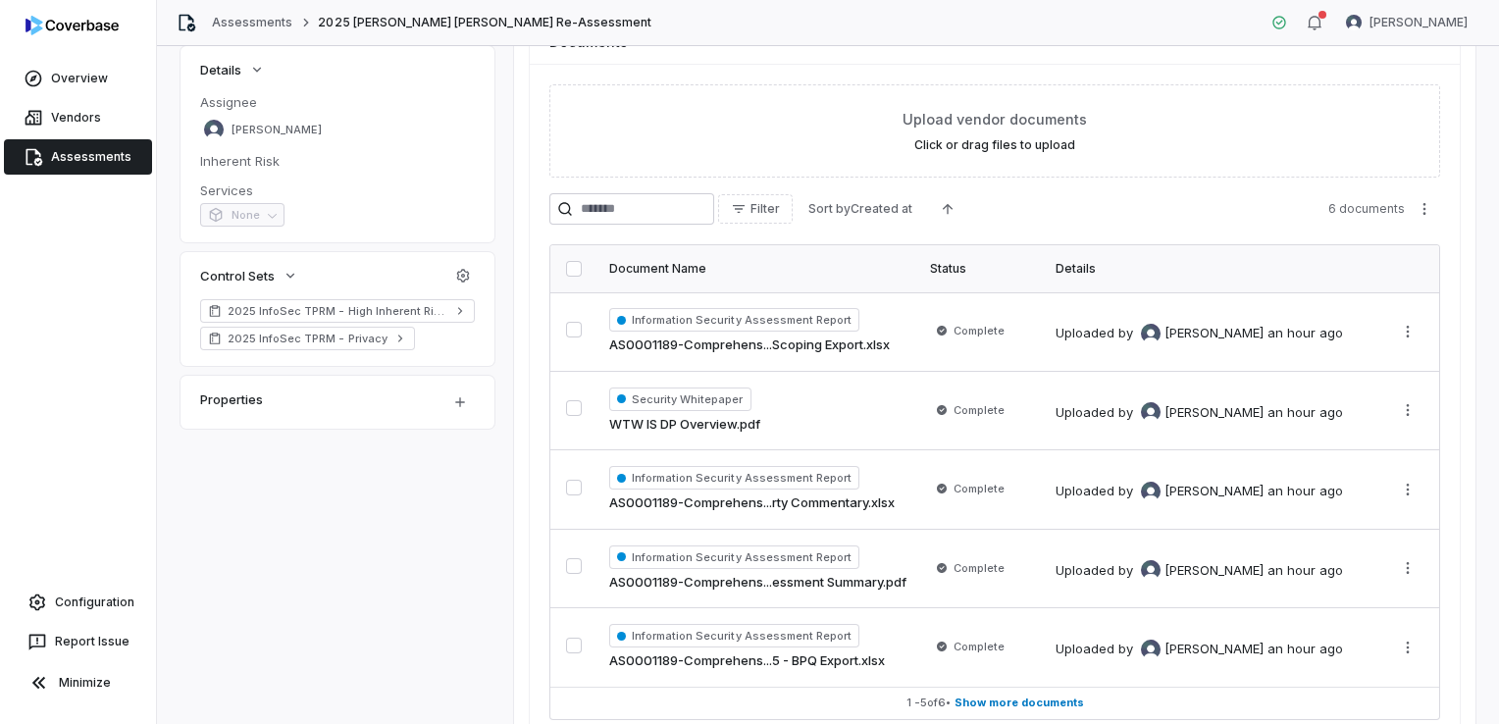
scroll to position [48, 0]
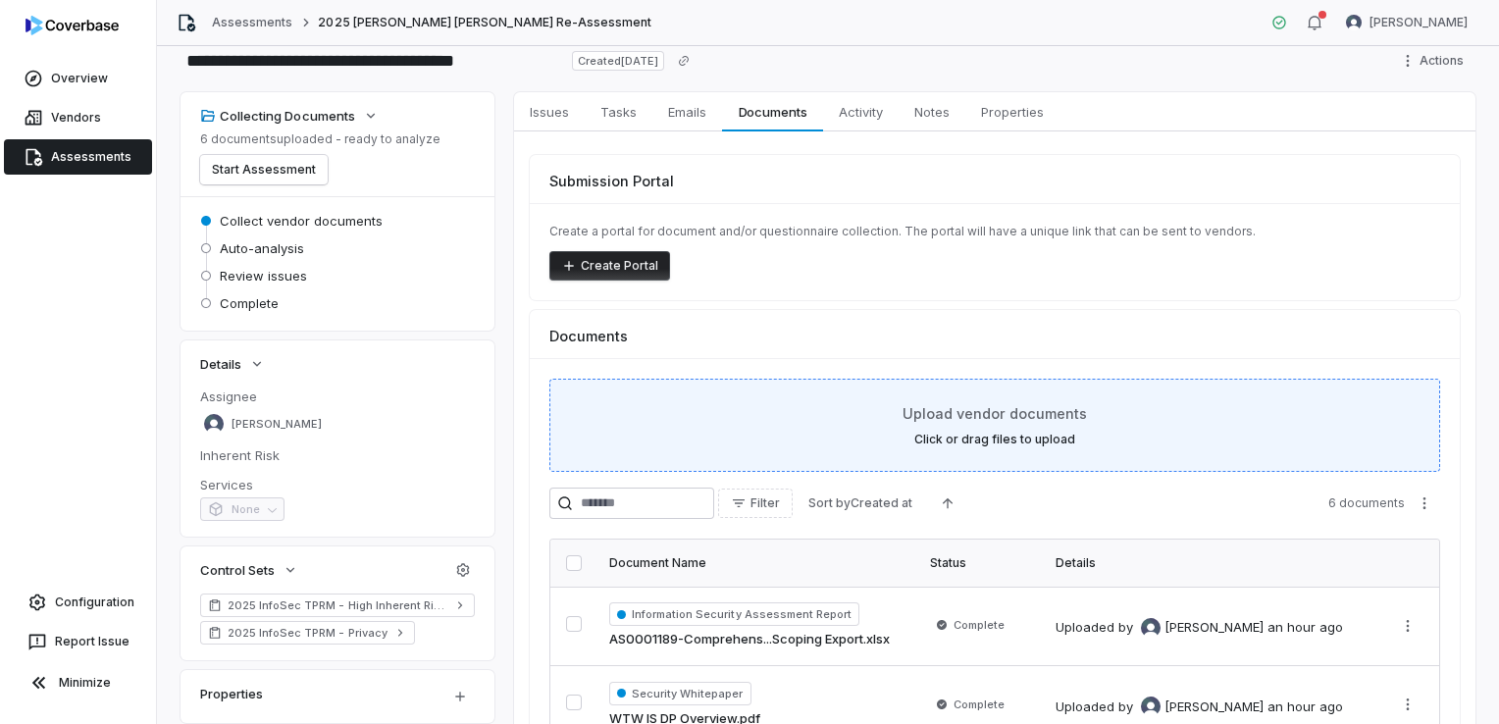
click at [1016, 422] on span "Upload vendor documents" at bounding box center [994, 413] width 184 height 21
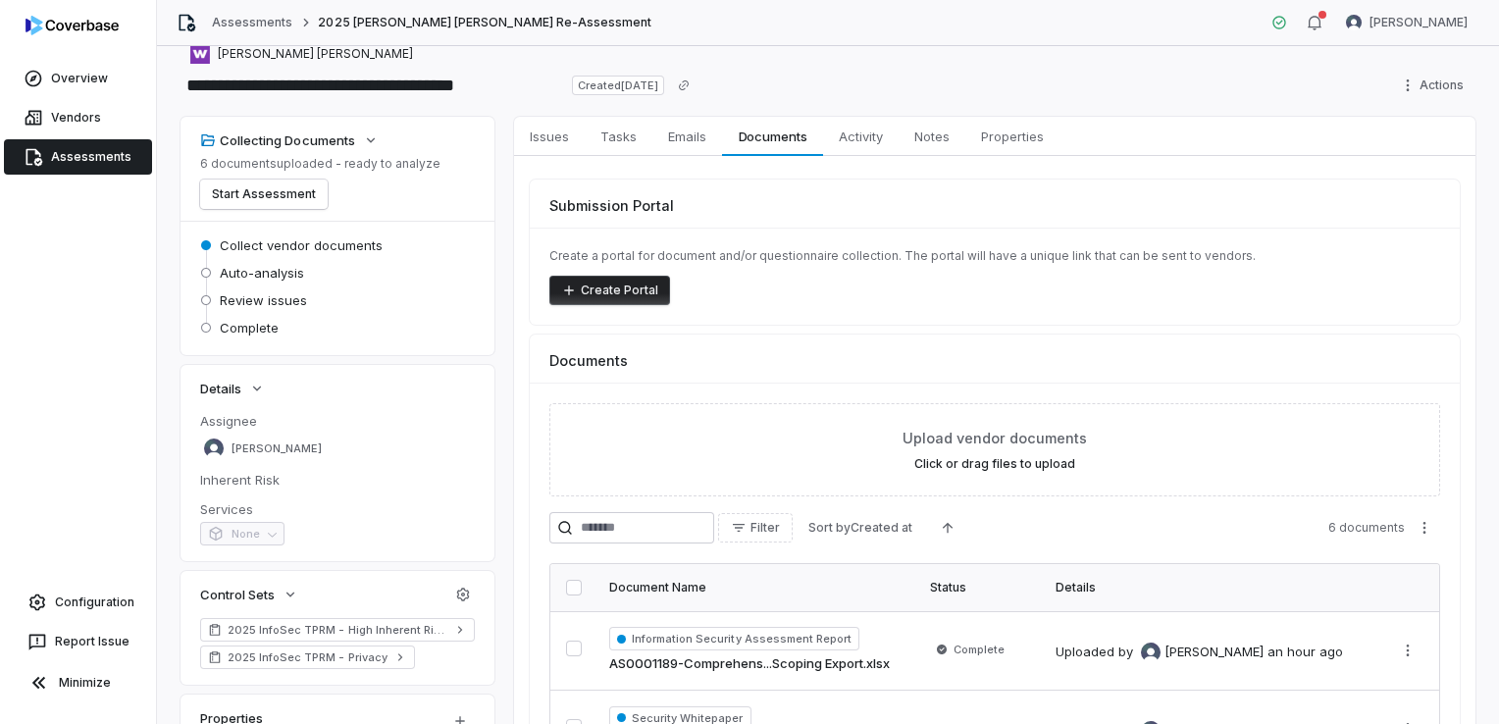
scroll to position [0, 0]
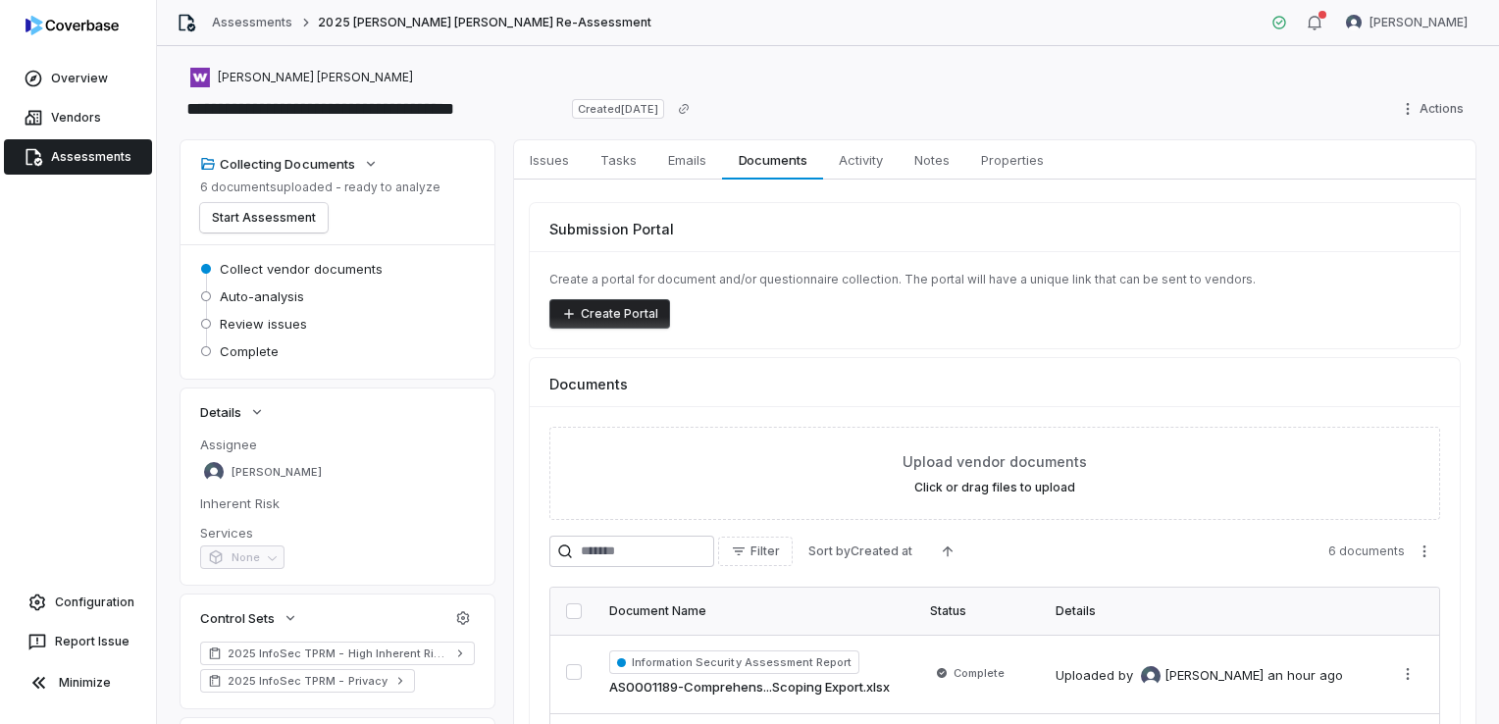
click at [84, 172] on link "Assessments" at bounding box center [78, 156] width 148 height 35
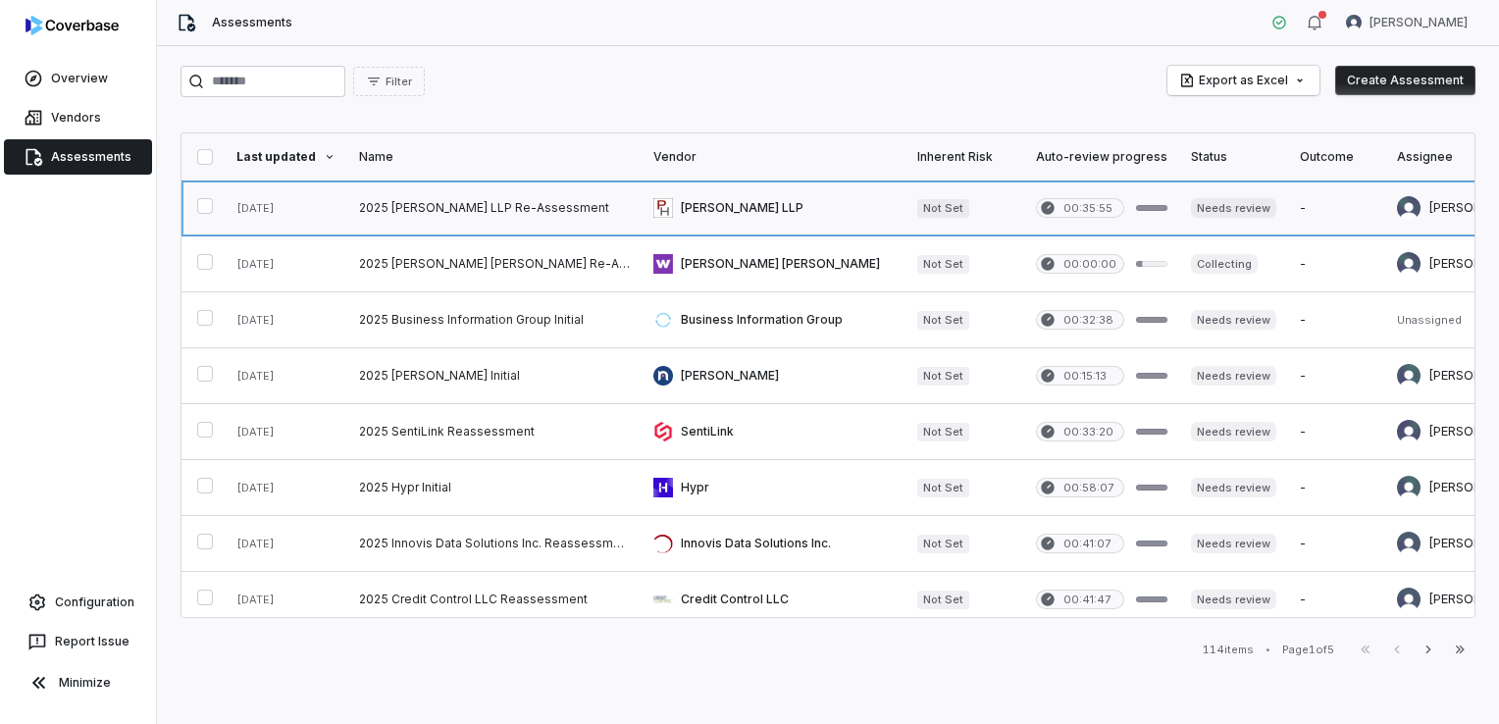
click at [479, 194] on link at bounding box center [494, 207] width 294 height 55
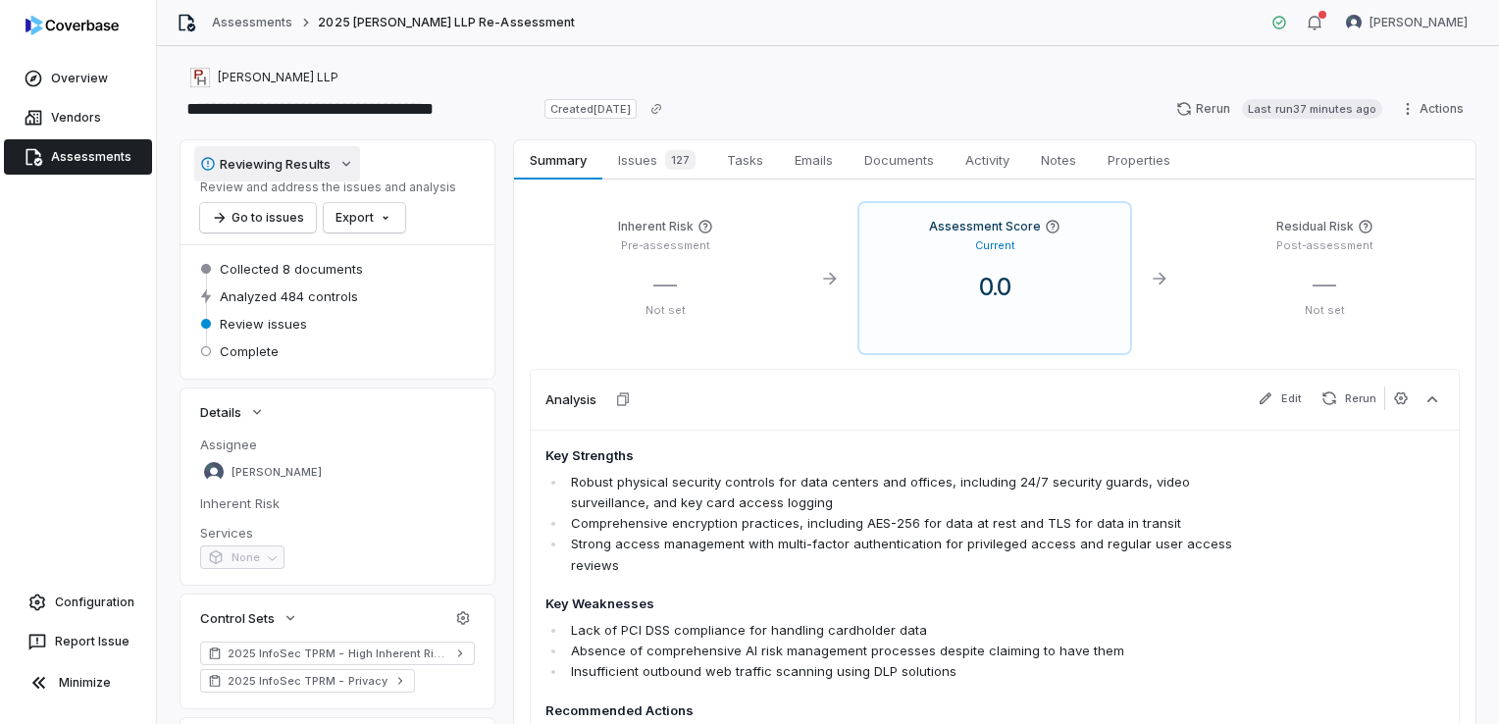
click at [349, 159] on icon "button" at bounding box center [346, 164] width 16 height 16
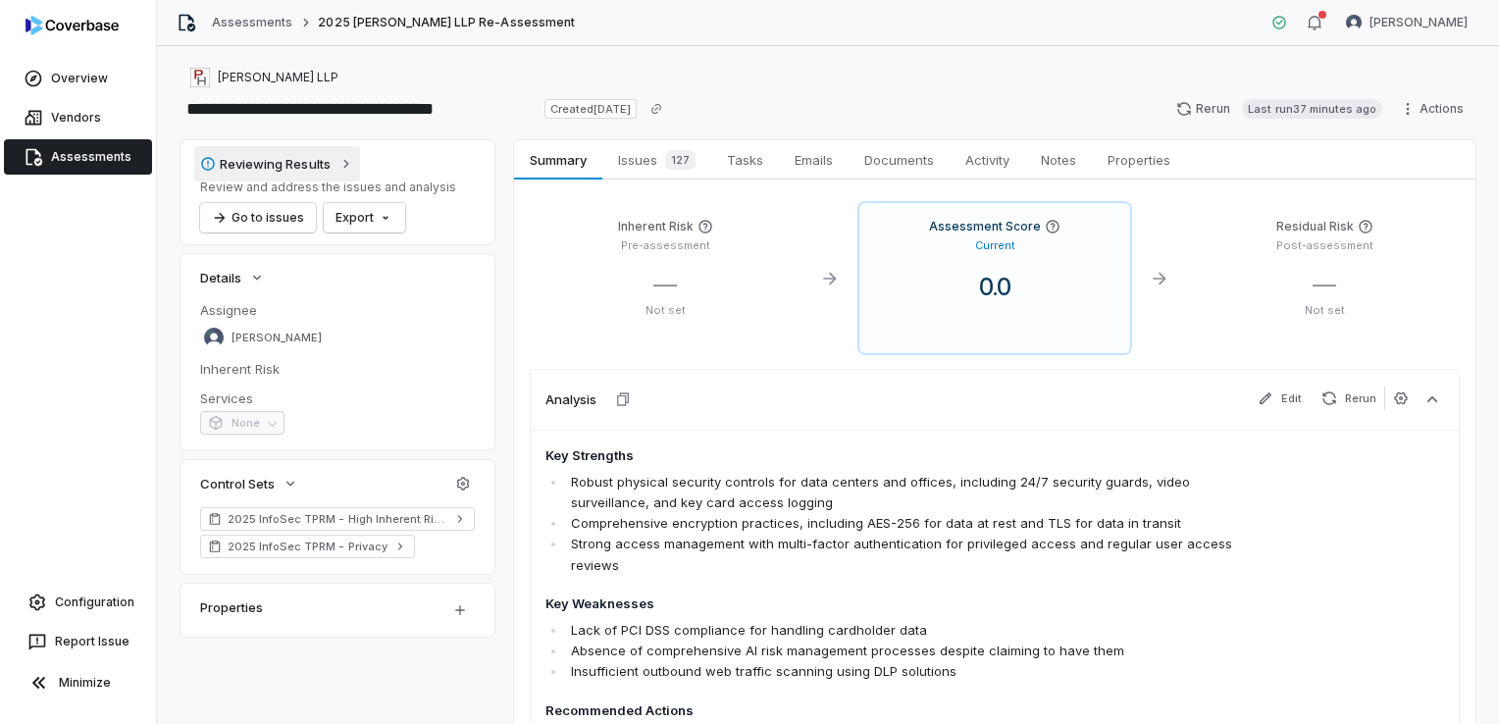
click at [349, 159] on icon "button" at bounding box center [346, 164] width 16 height 16
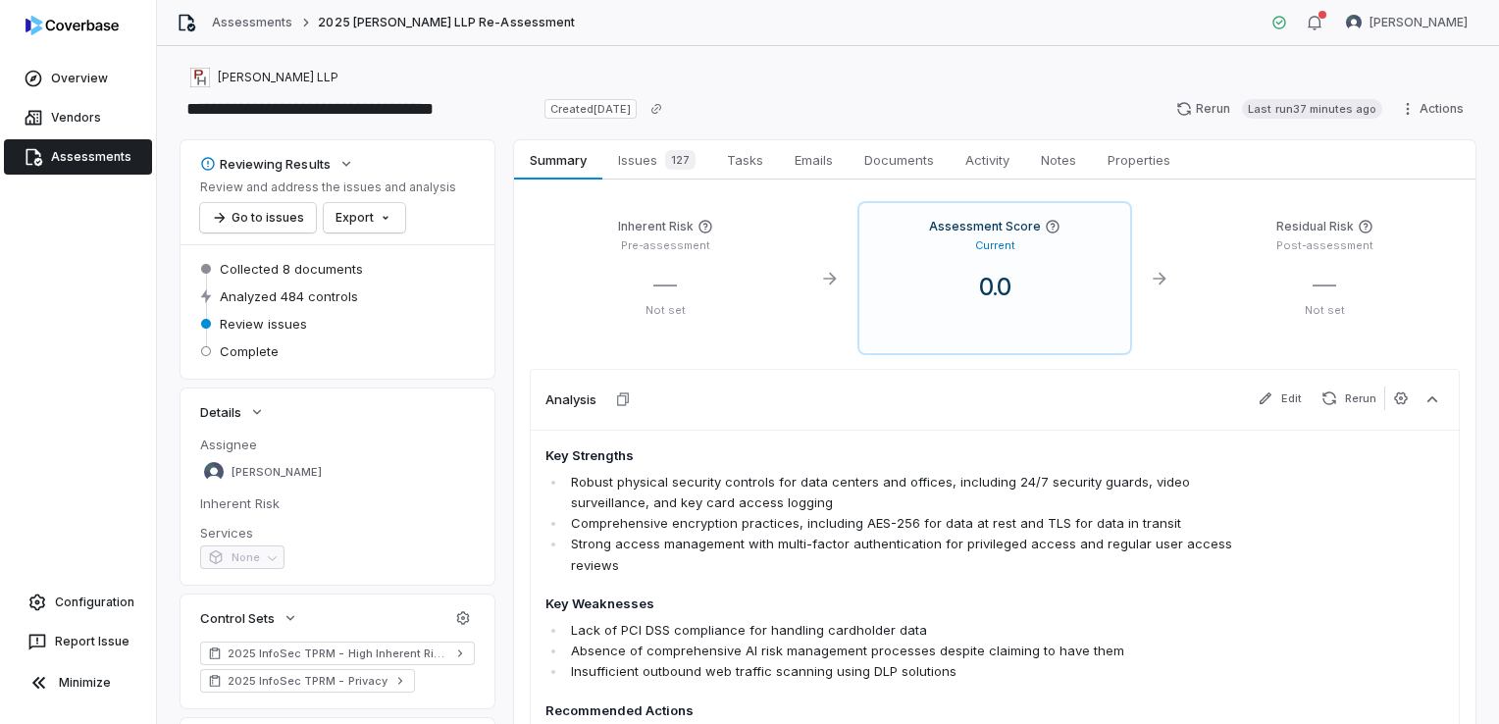
click at [243, 328] on span "Review issues" at bounding box center [263, 324] width 87 height 18
click at [274, 218] on button "Go to issues" at bounding box center [258, 217] width 116 height 29
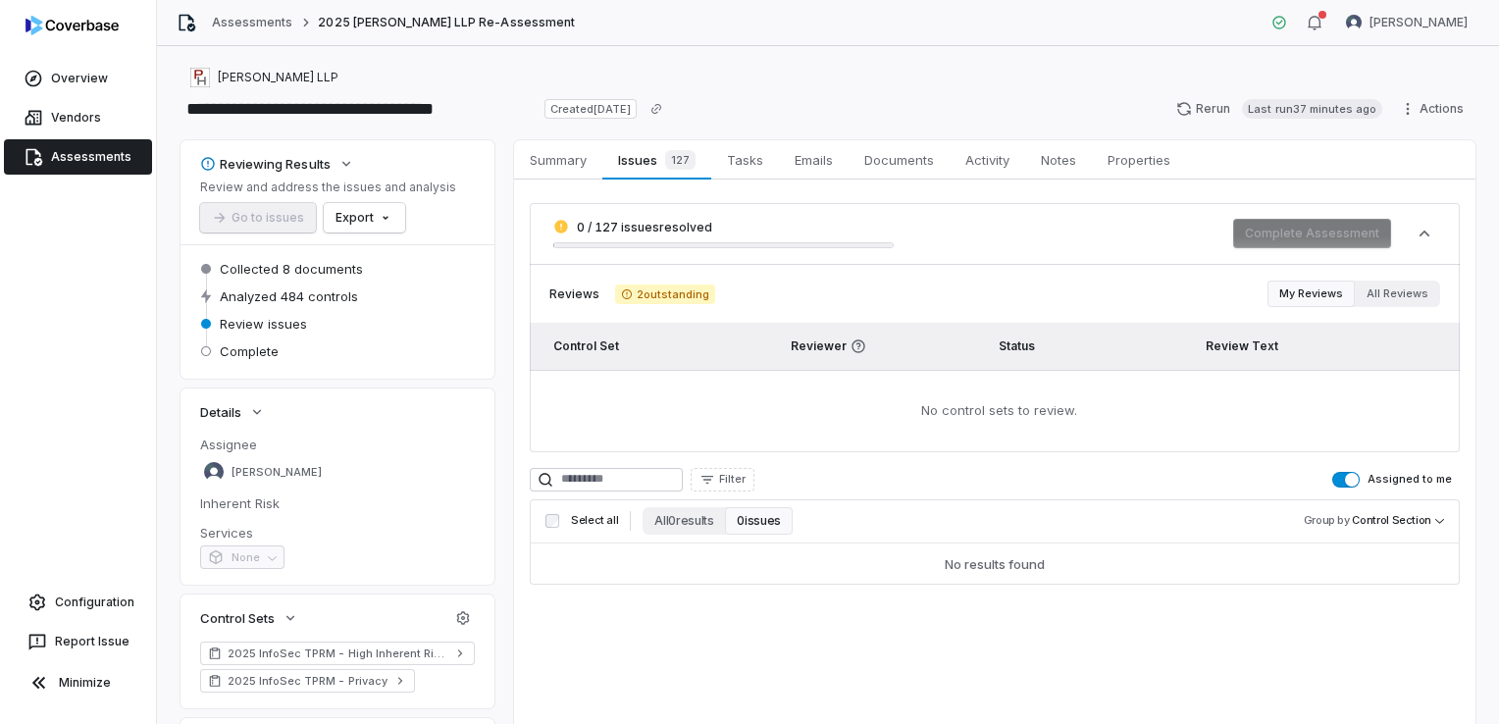
click at [622, 289] on icon at bounding box center [627, 294] width 10 height 10
click at [1332, 474] on button "Assigned to me" at bounding box center [1345, 480] width 27 height 16
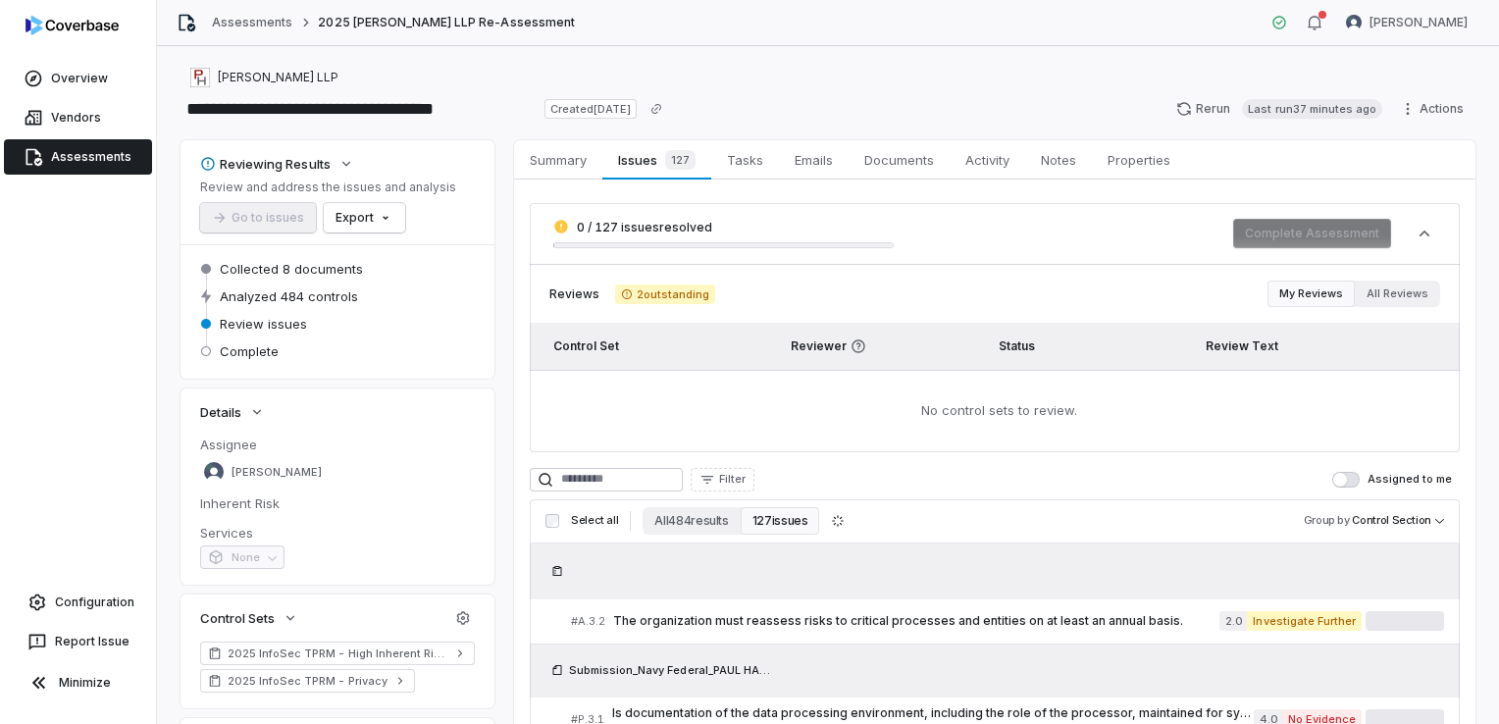
scroll to position [98, 0]
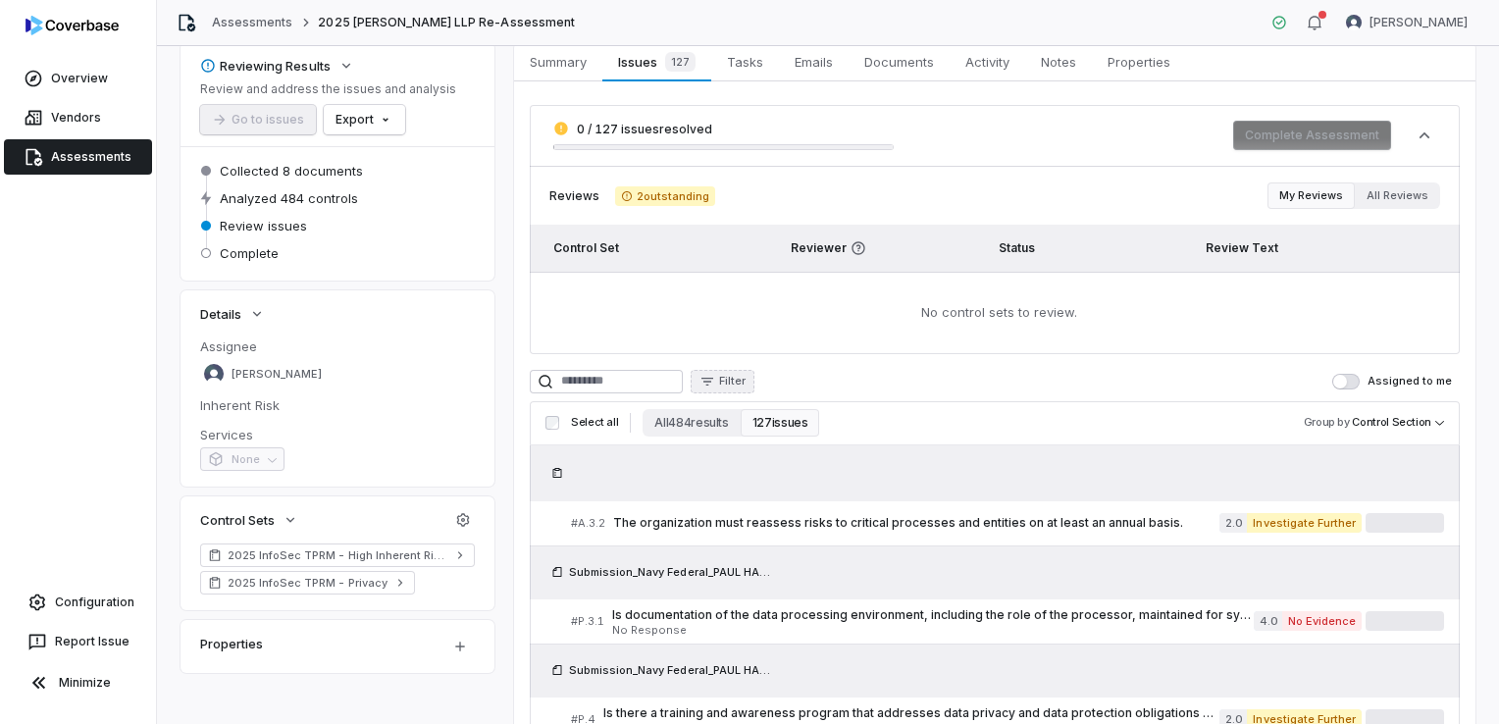
click at [745, 383] on span "Filter" at bounding box center [732, 381] width 26 height 15
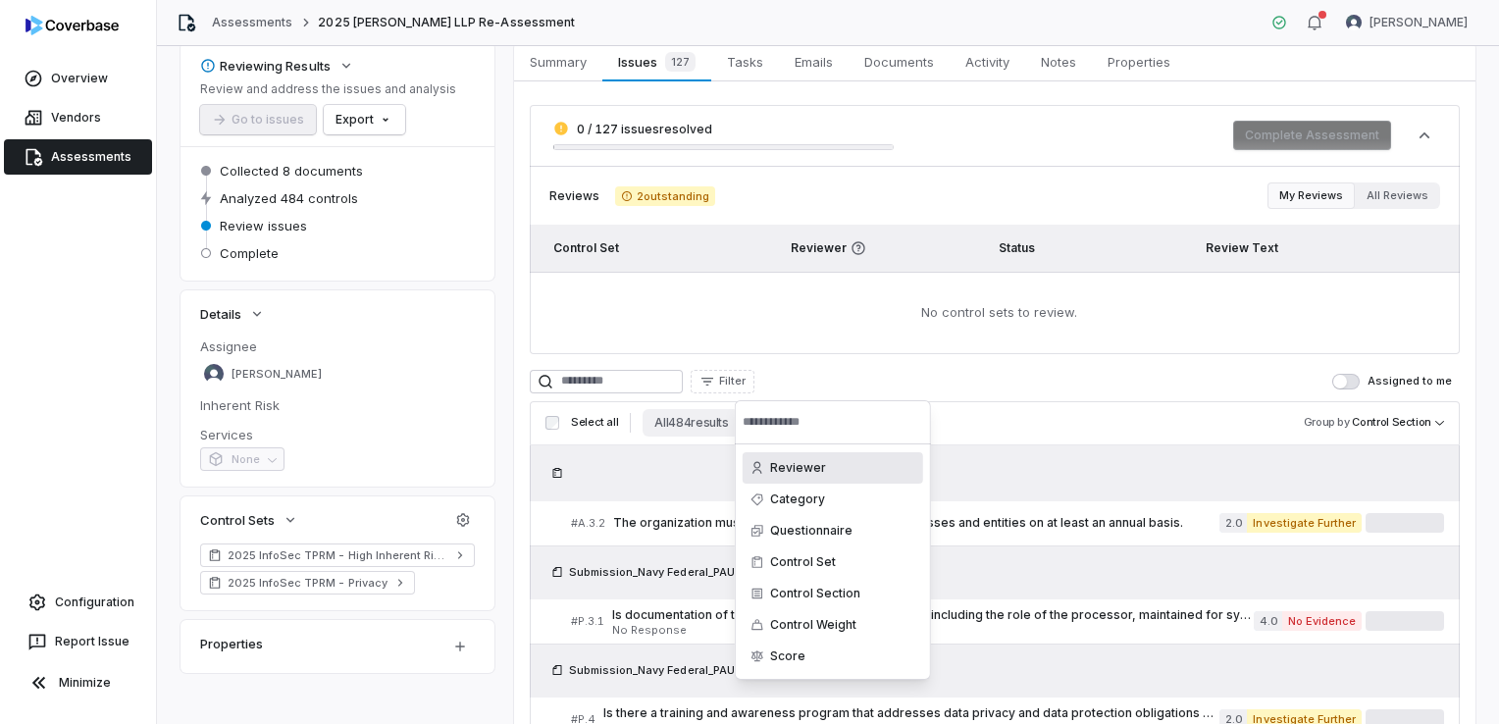
click at [984, 410] on html "**********" at bounding box center [749, 362] width 1499 height 724
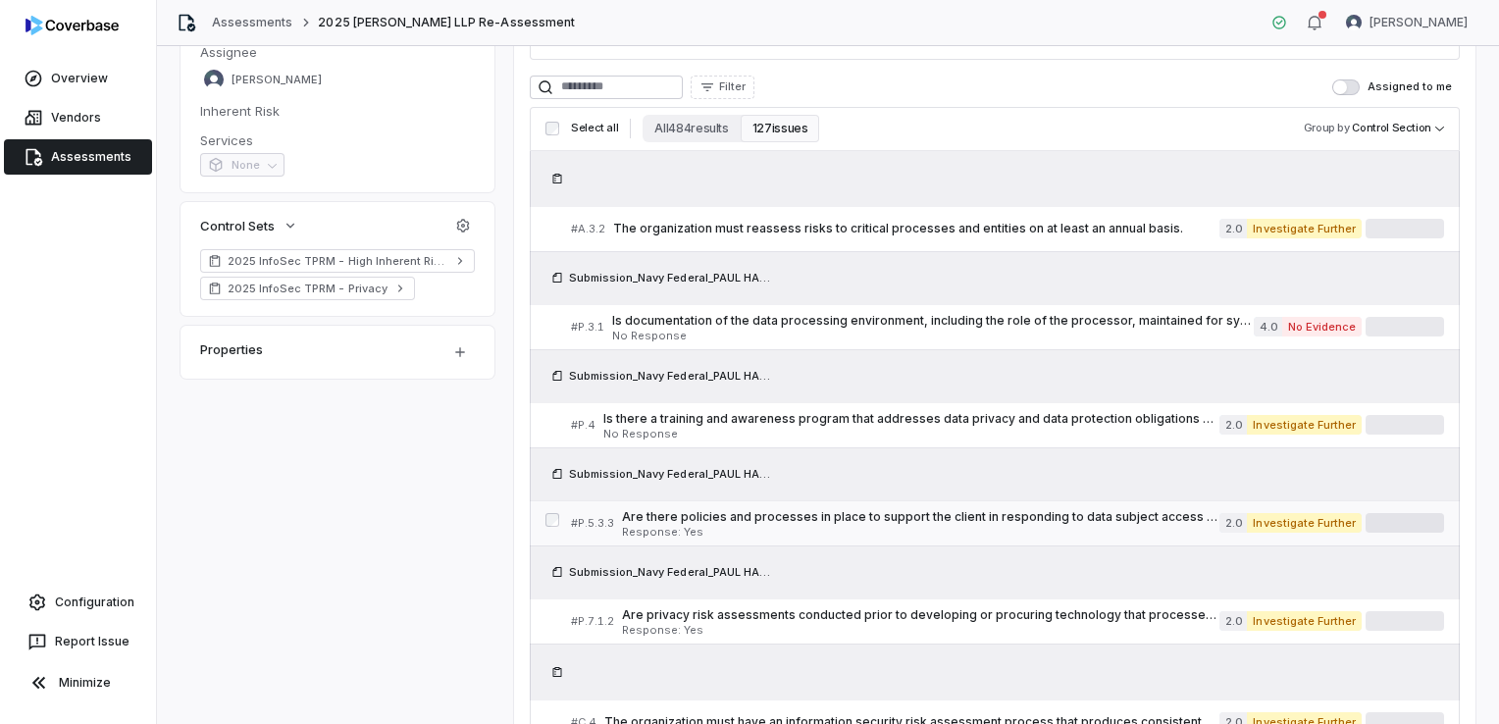
scroll to position [0, 0]
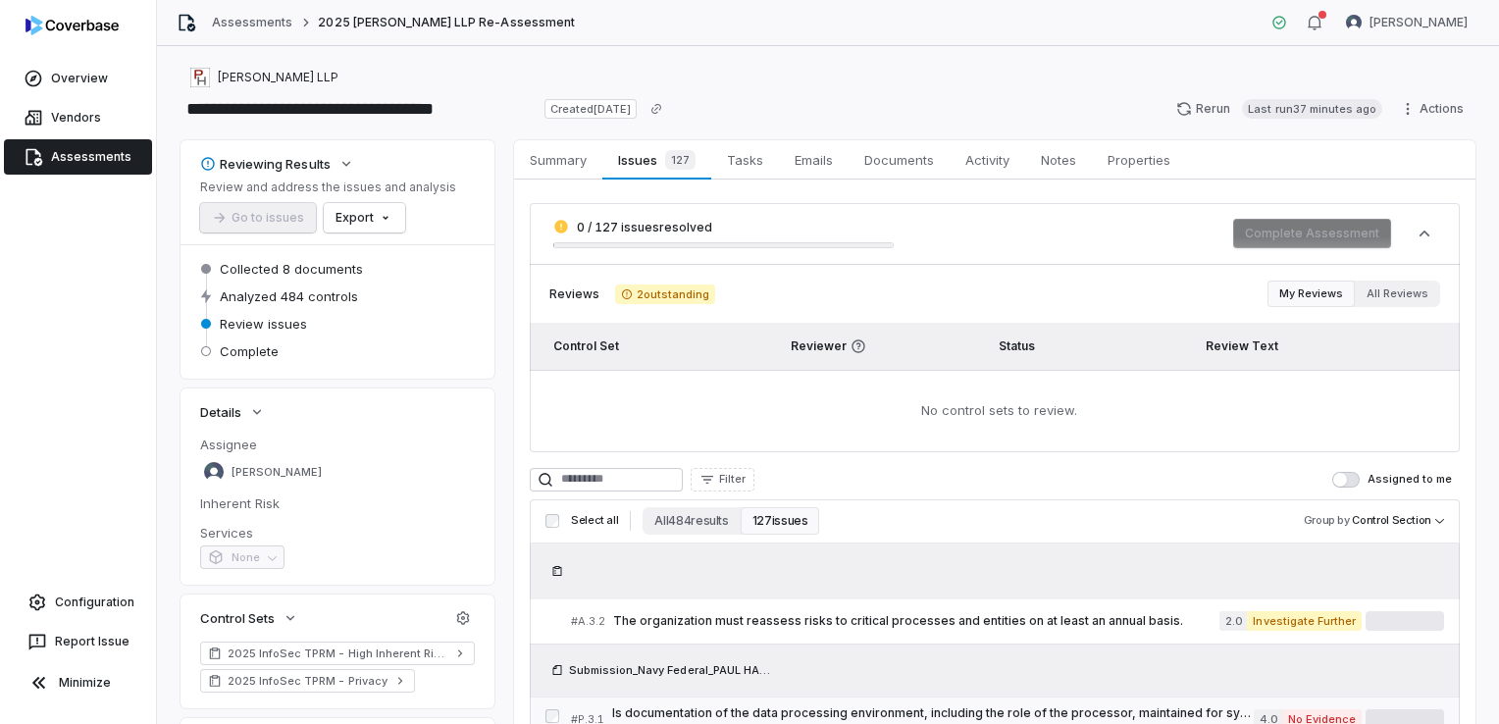
click at [811, 723] on html "**********" at bounding box center [749, 362] width 1499 height 724
